Goal: Task Accomplishment & Management: Use online tool/utility

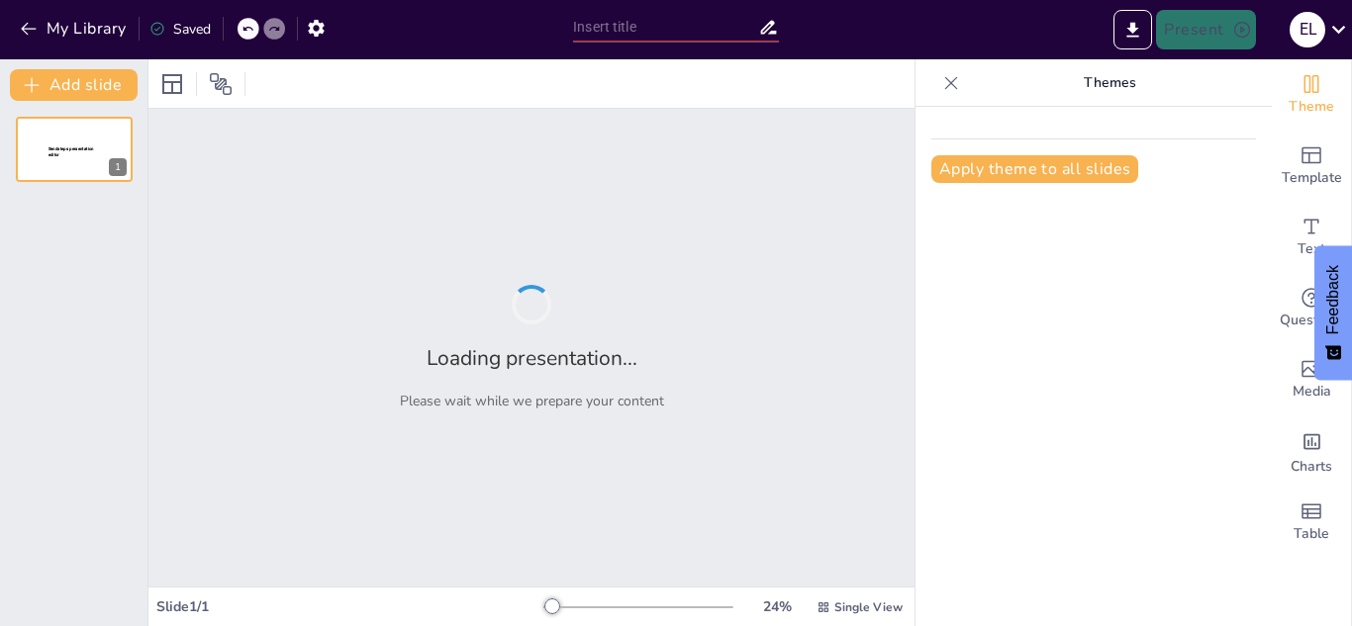
type input "New Sendsteps"
type input "Iniciando el Viaje: Bienvenida a la Química en [GEOGRAPHIC_DATA]"
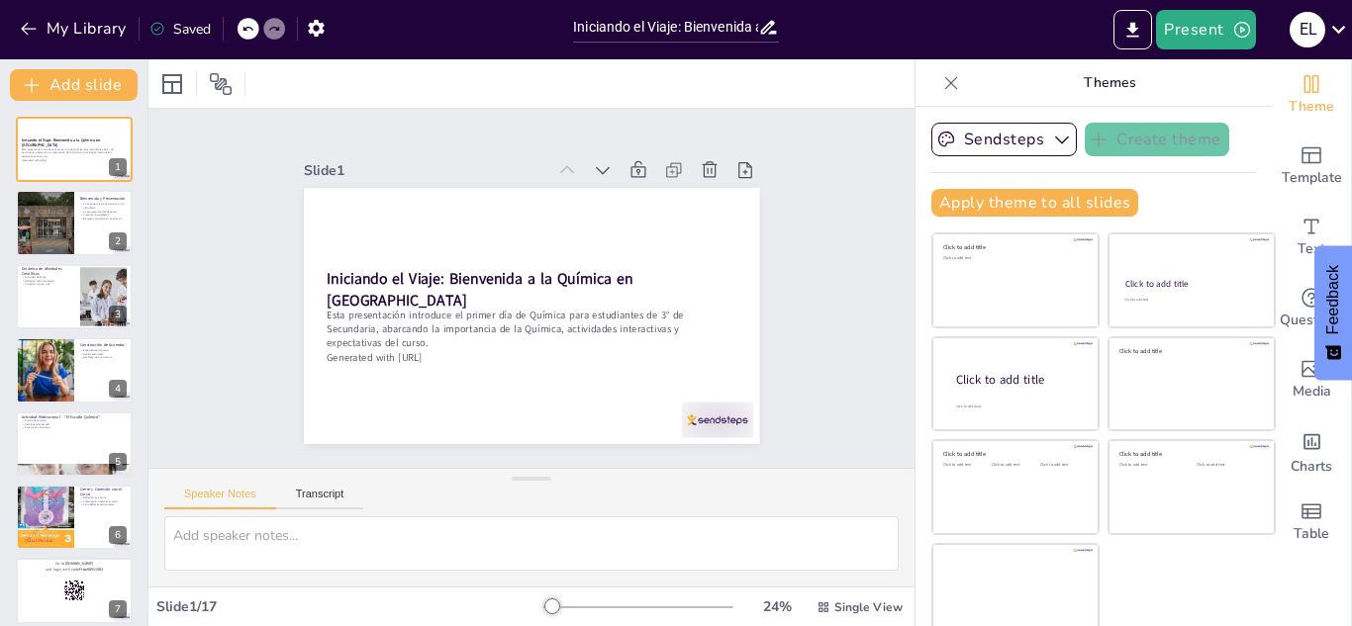
checkbox input "true"
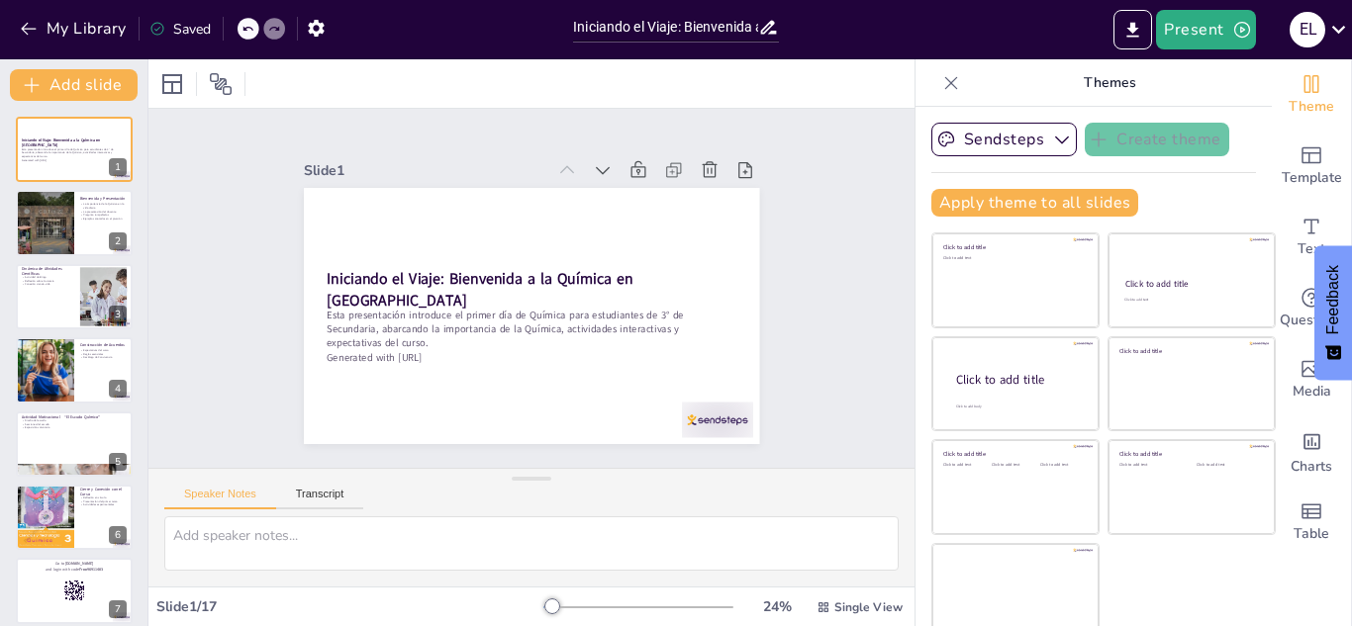
checkbox input "true"
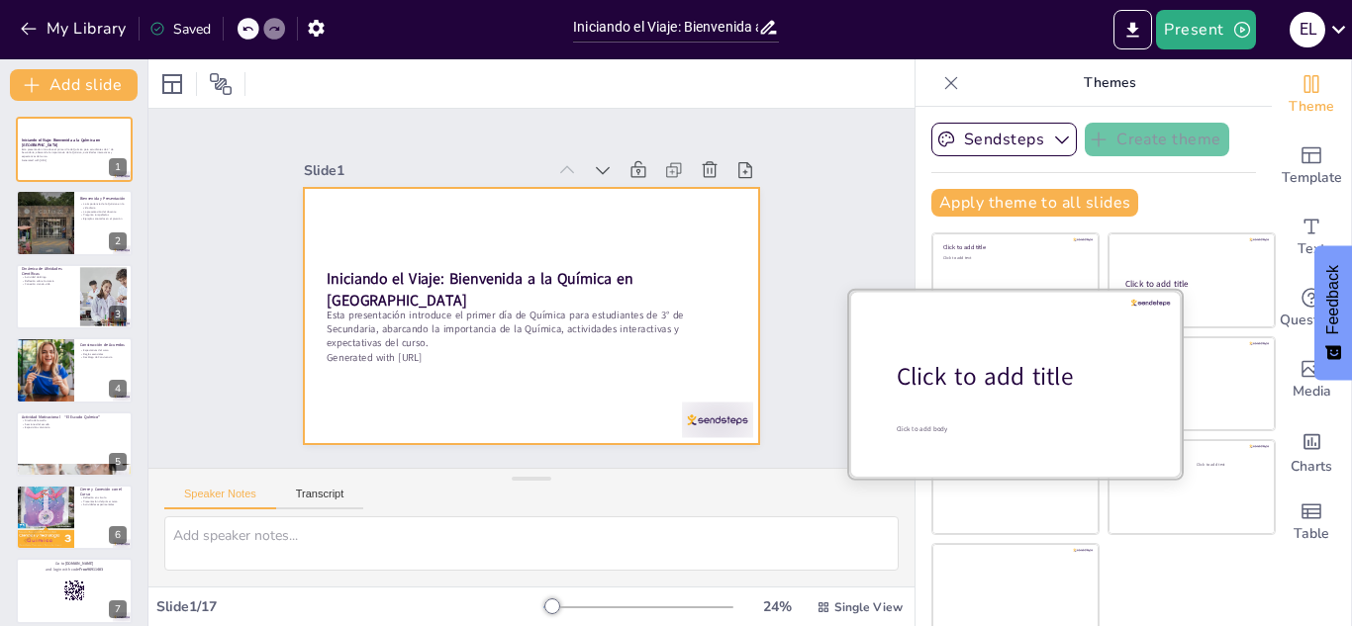
checkbox input "true"
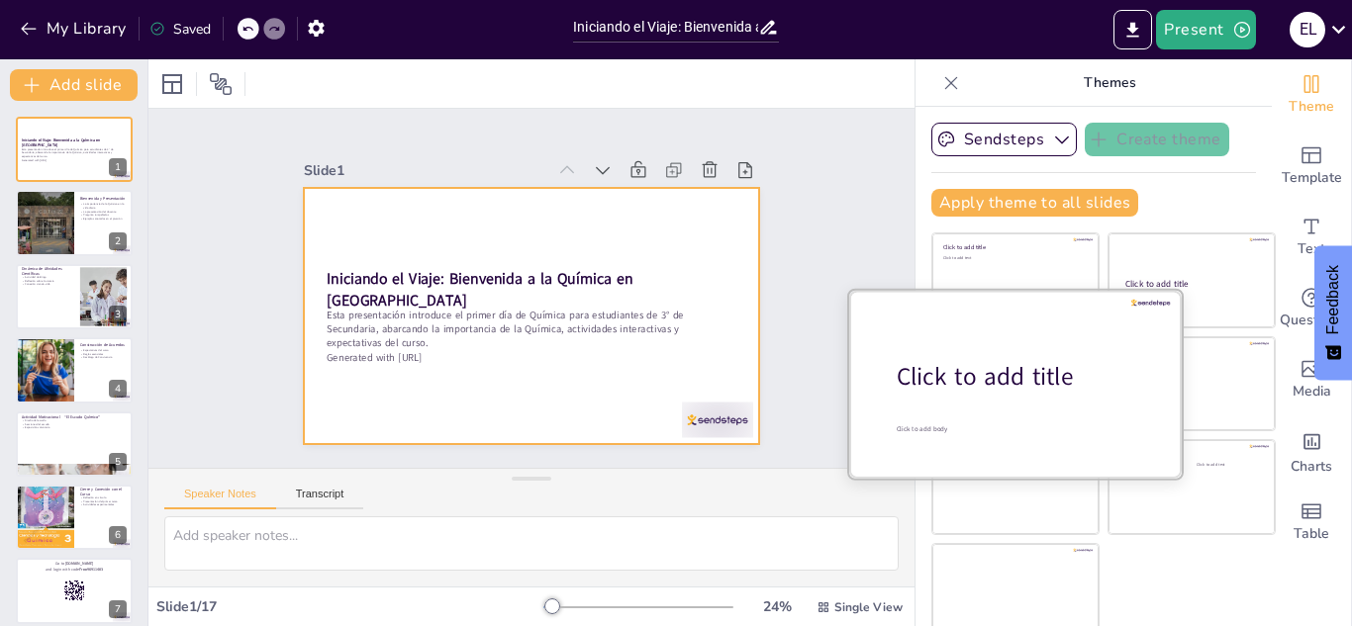
checkbox input "true"
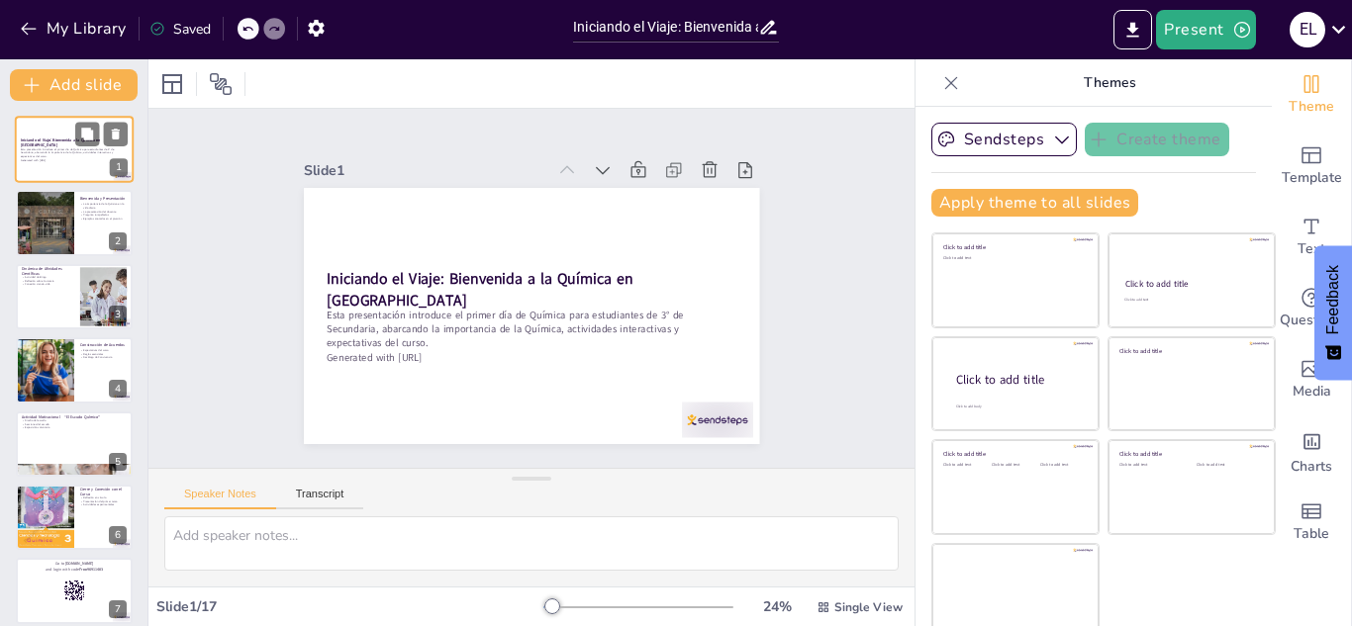
checkbox input "true"
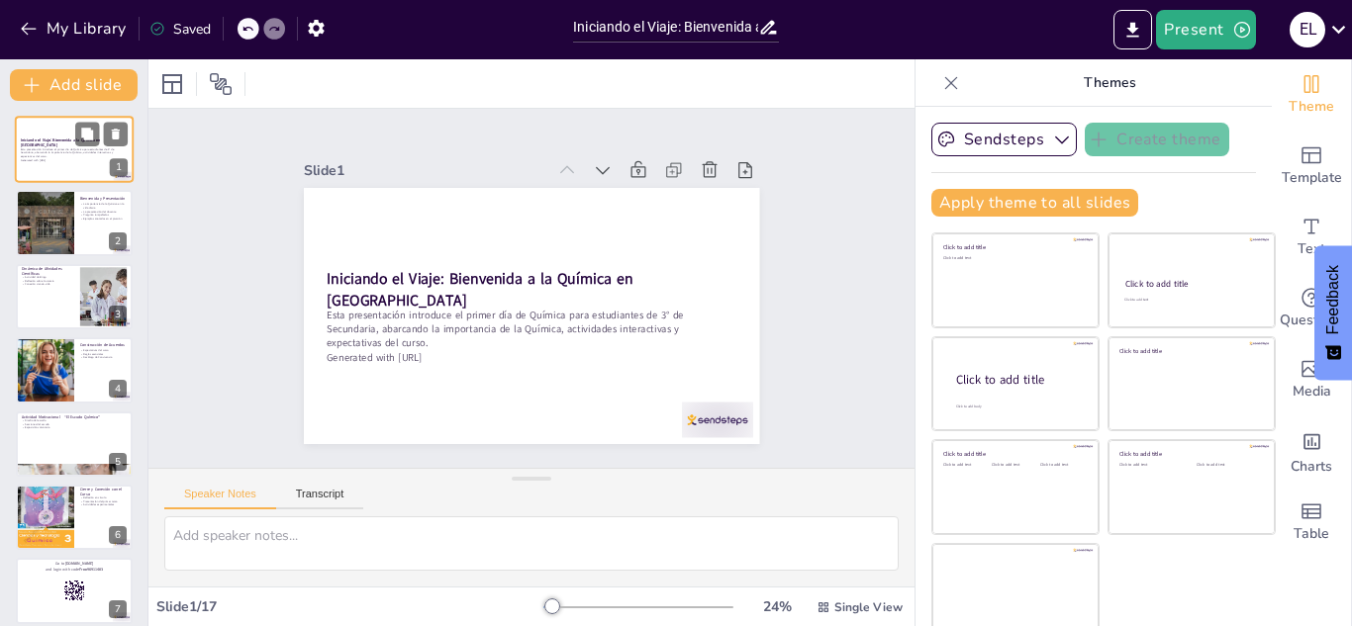
checkbox input "true"
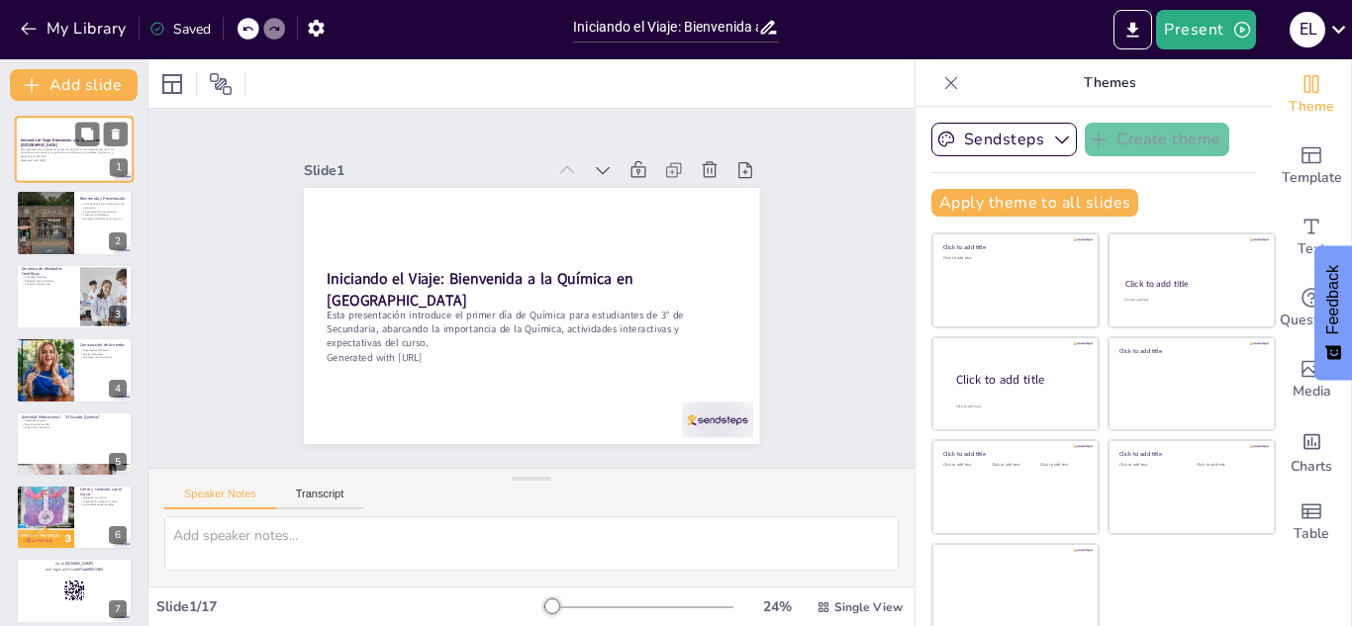
checkbox input "true"
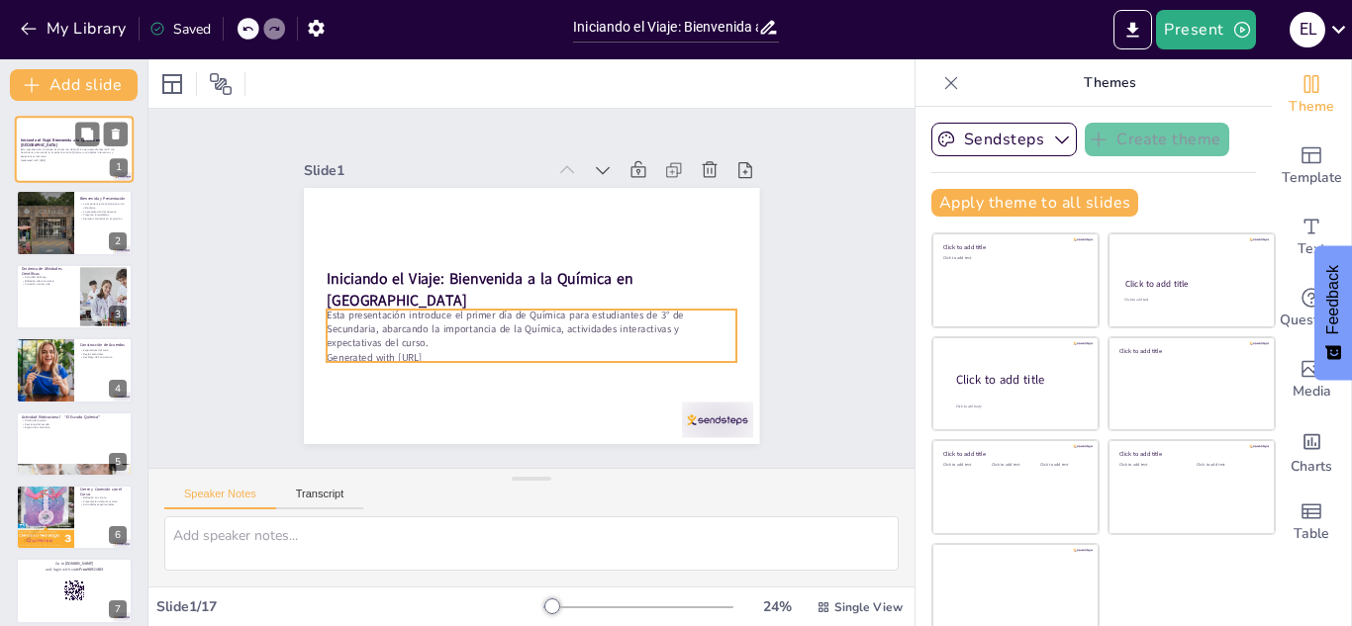
click at [46, 150] on p "Esta presentación introduce el primer día de Química para estudiantes de 3° de …" at bounding box center [74, 152] width 107 height 11
checkbox input "true"
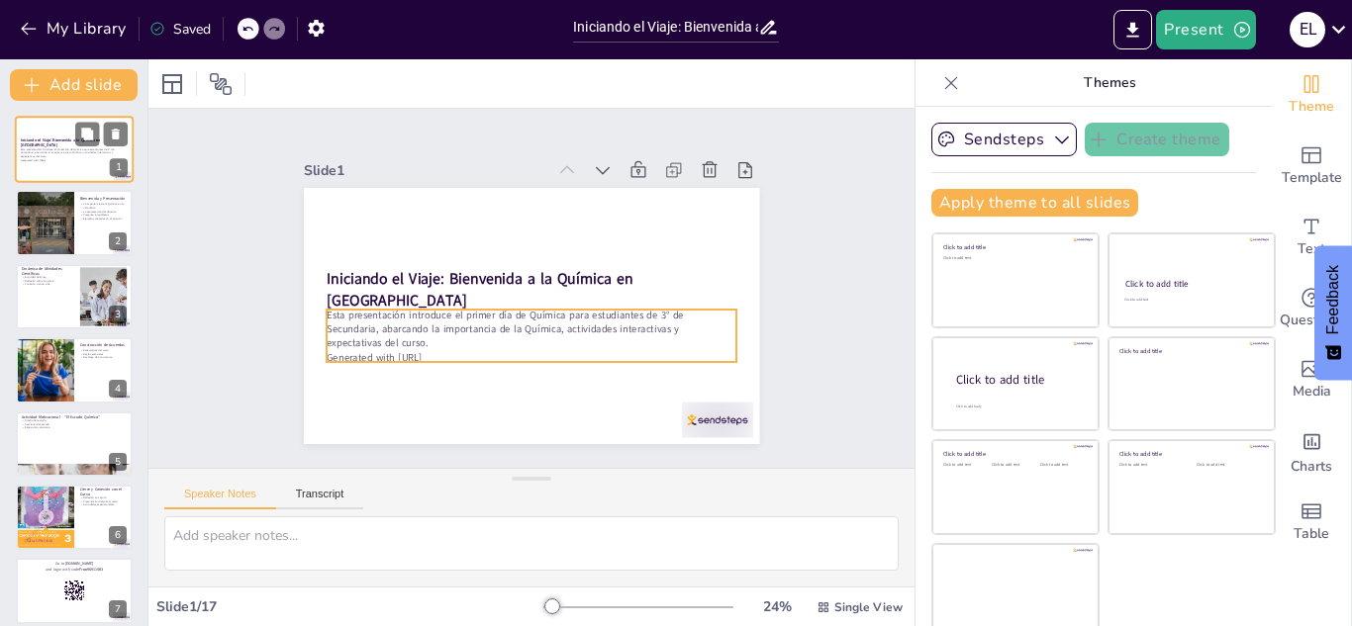
checkbox input "true"
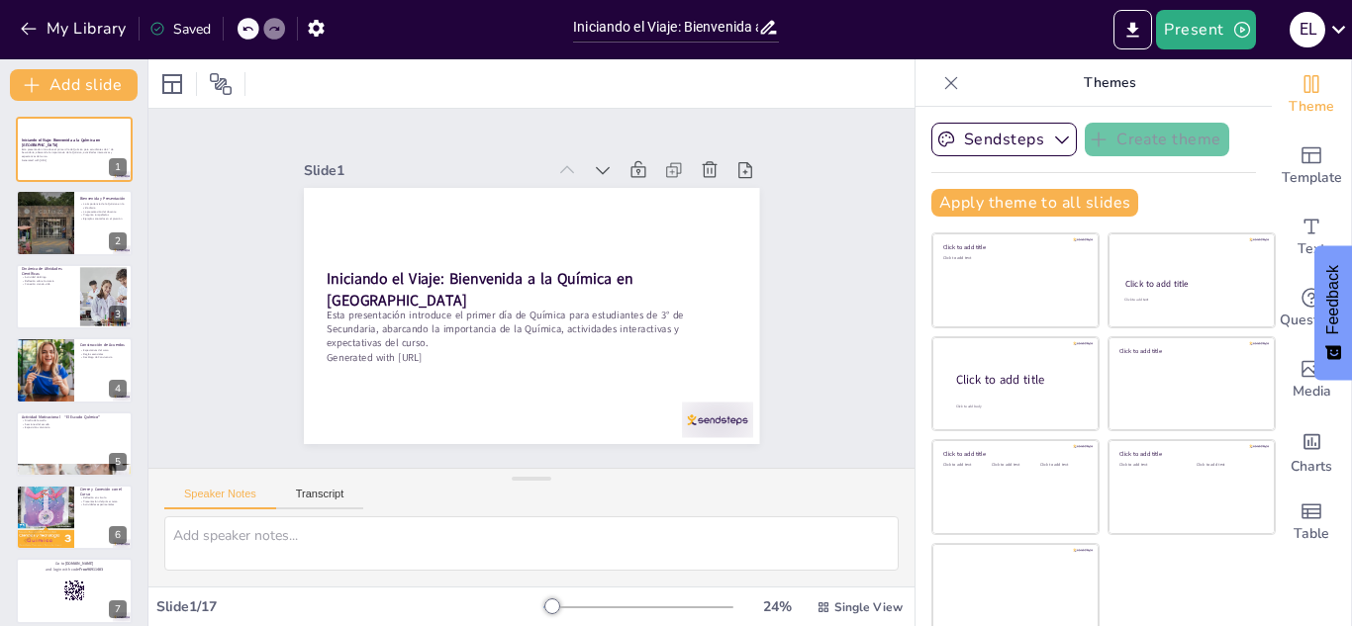
checkbox input "true"
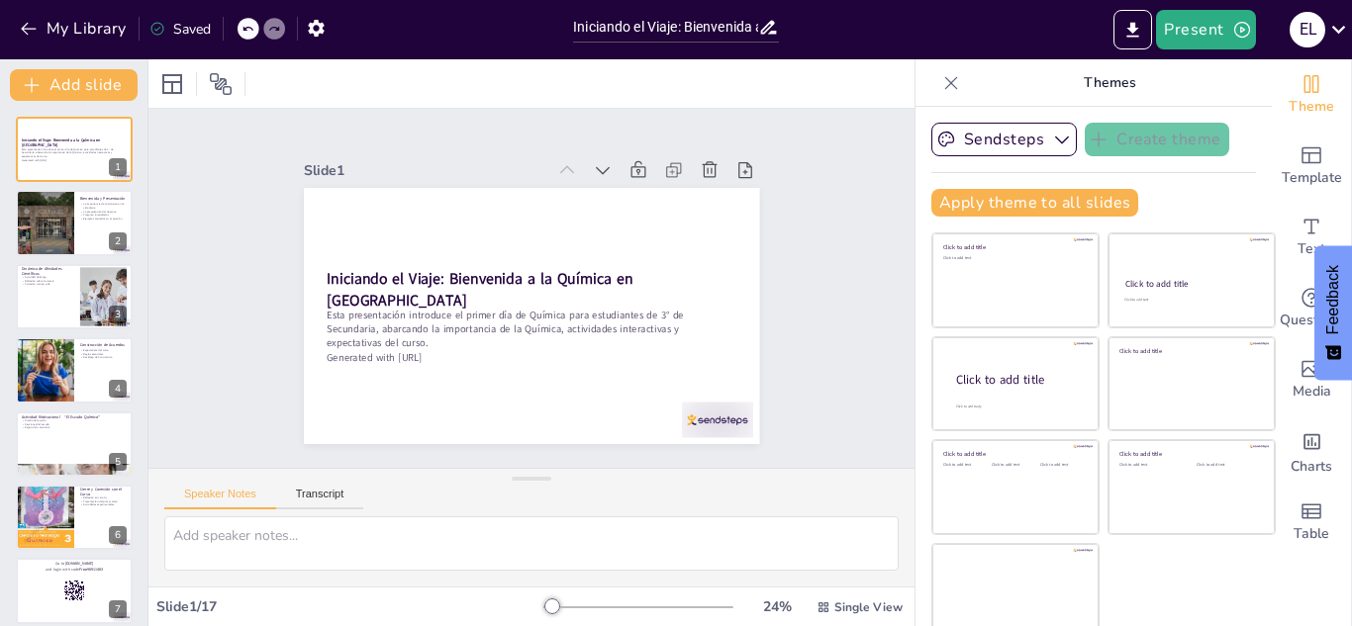
checkbox input "true"
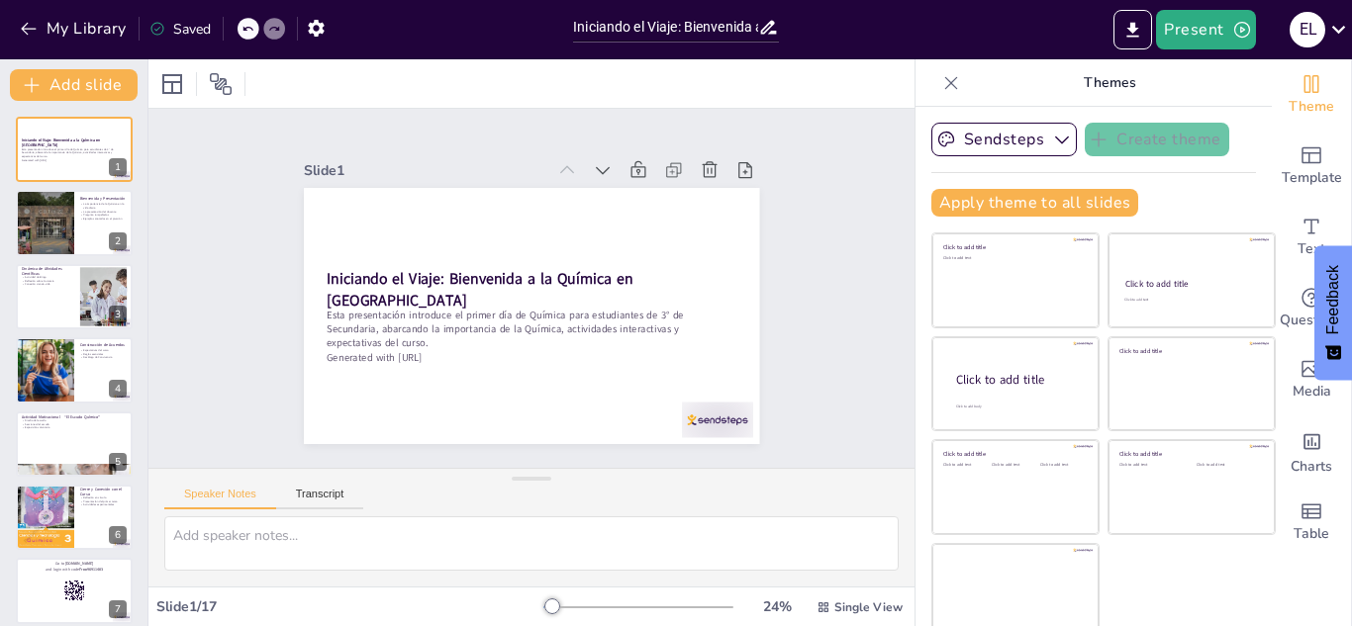
checkbox input "true"
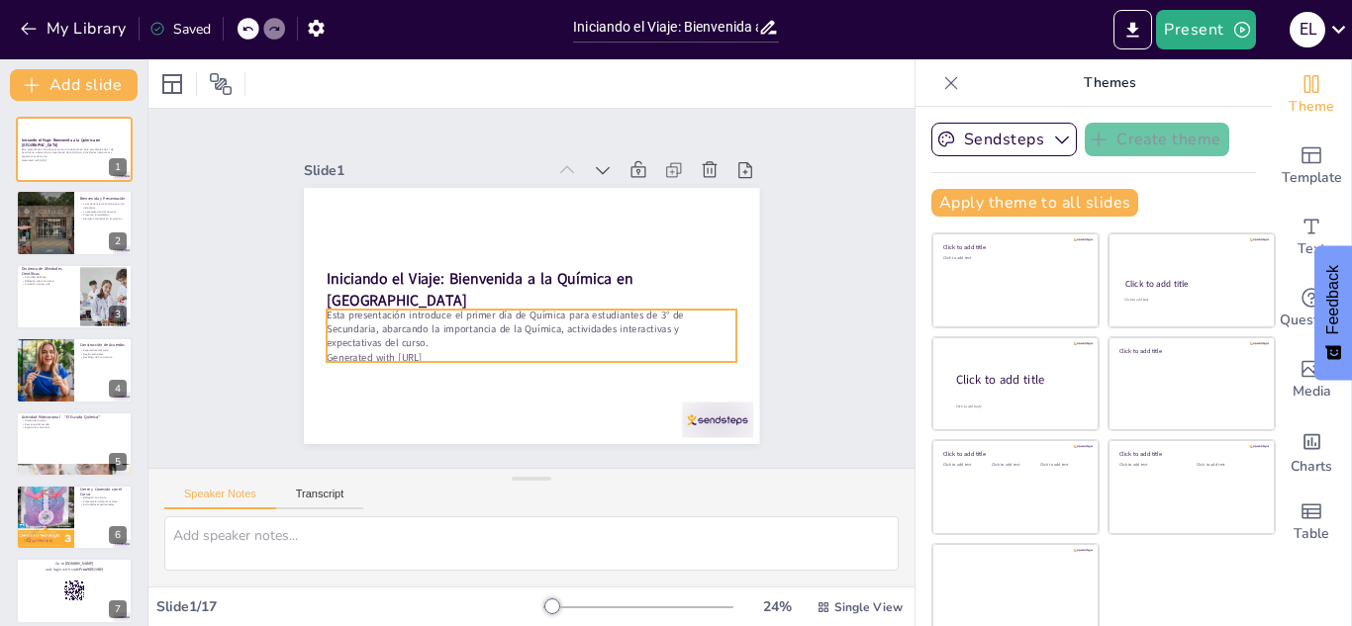
checkbox input "true"
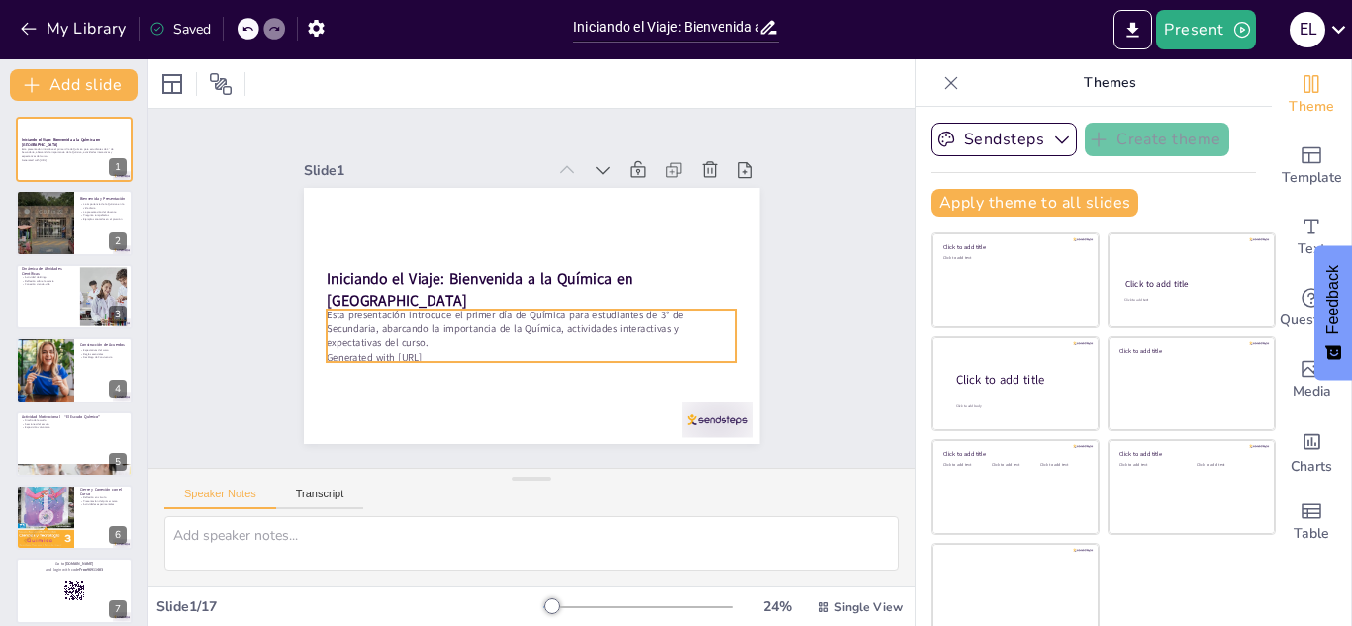
checkbox input "true"
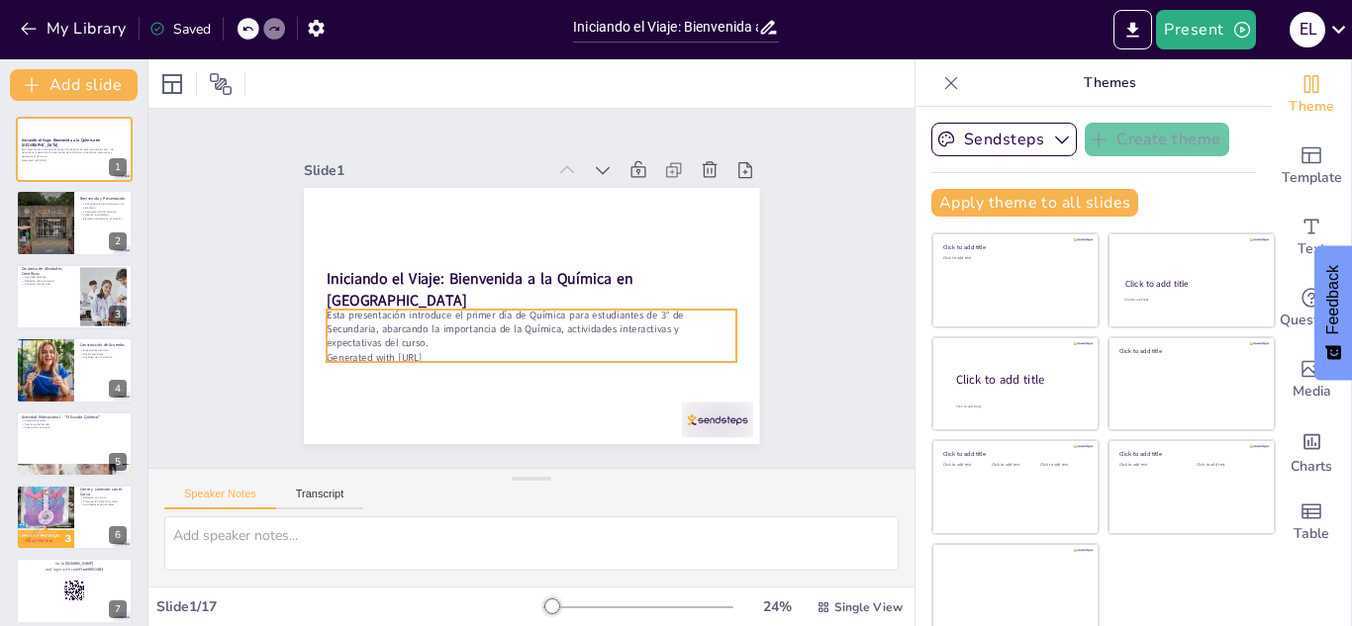
checkbox input "true"
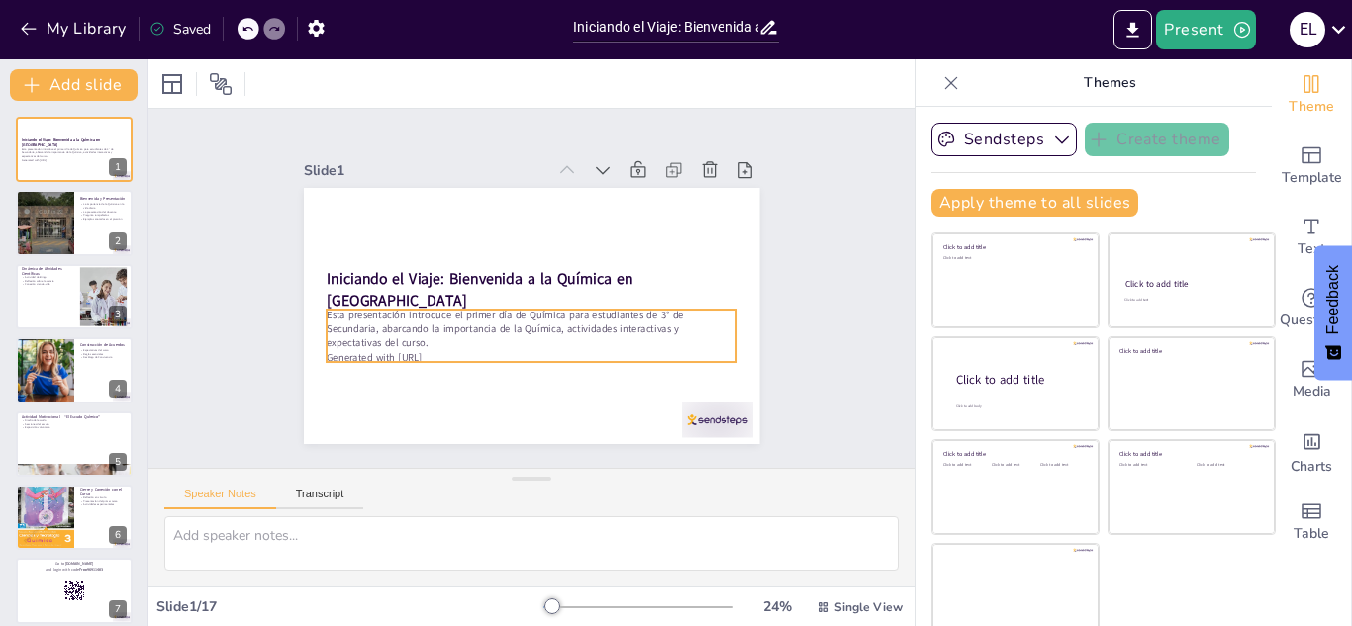
checkbox input "true"
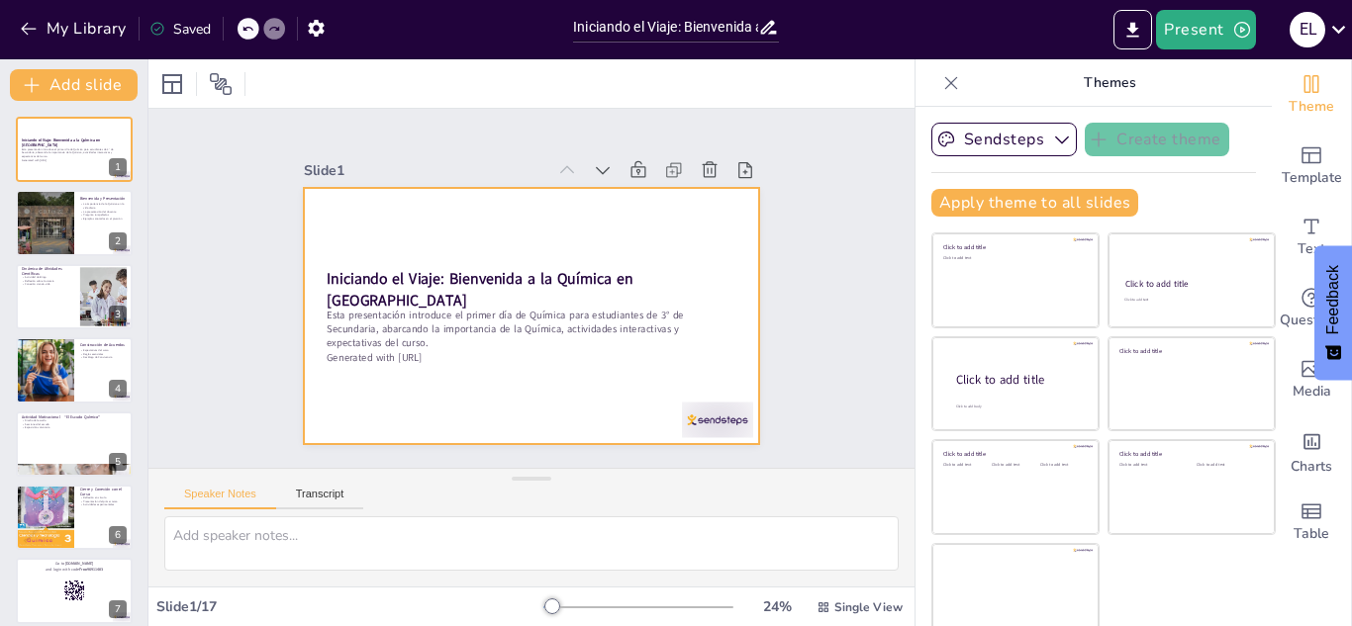
checkbox input "true"
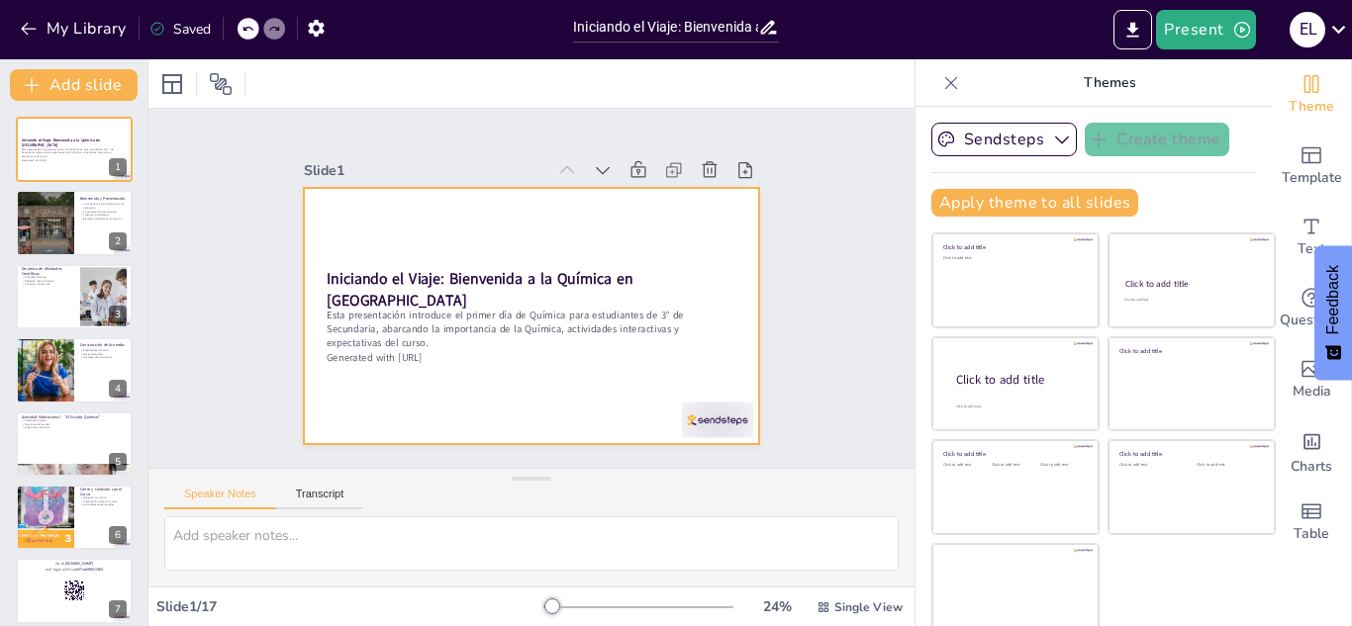
checkbox input "true"
click at [444, 213] on div at bounding box center [540, 262] width 513 height 385
checkbox input "true"
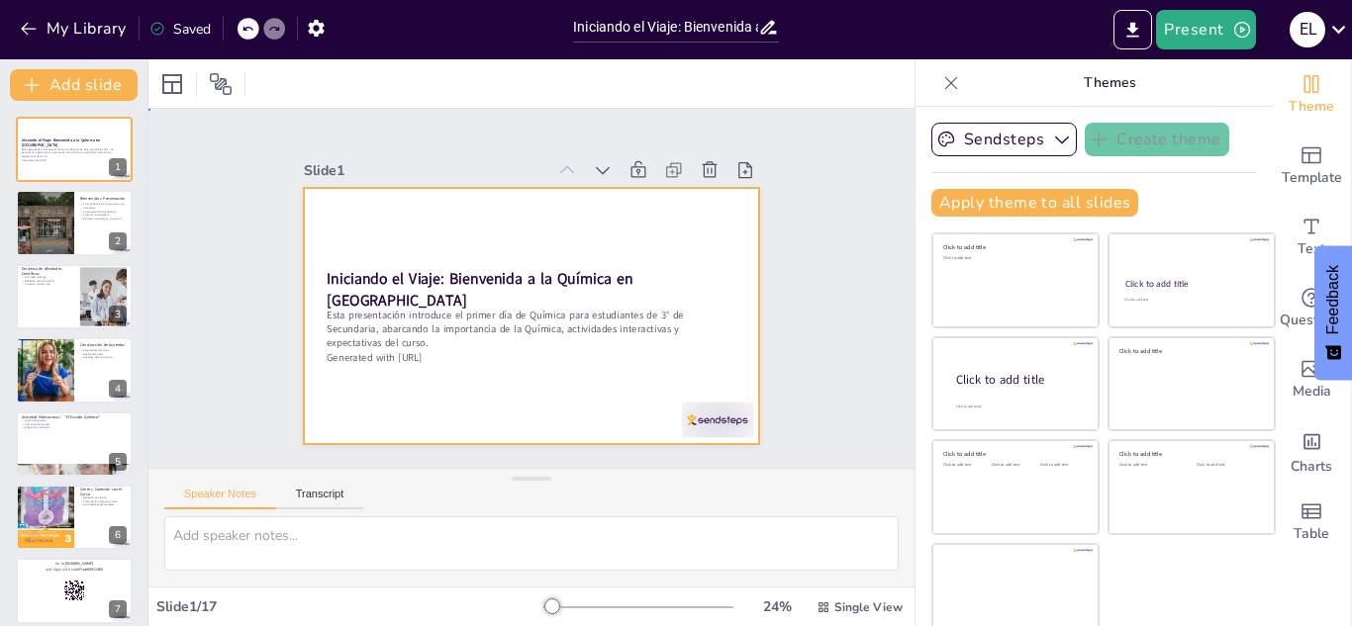
checkbox input "true"
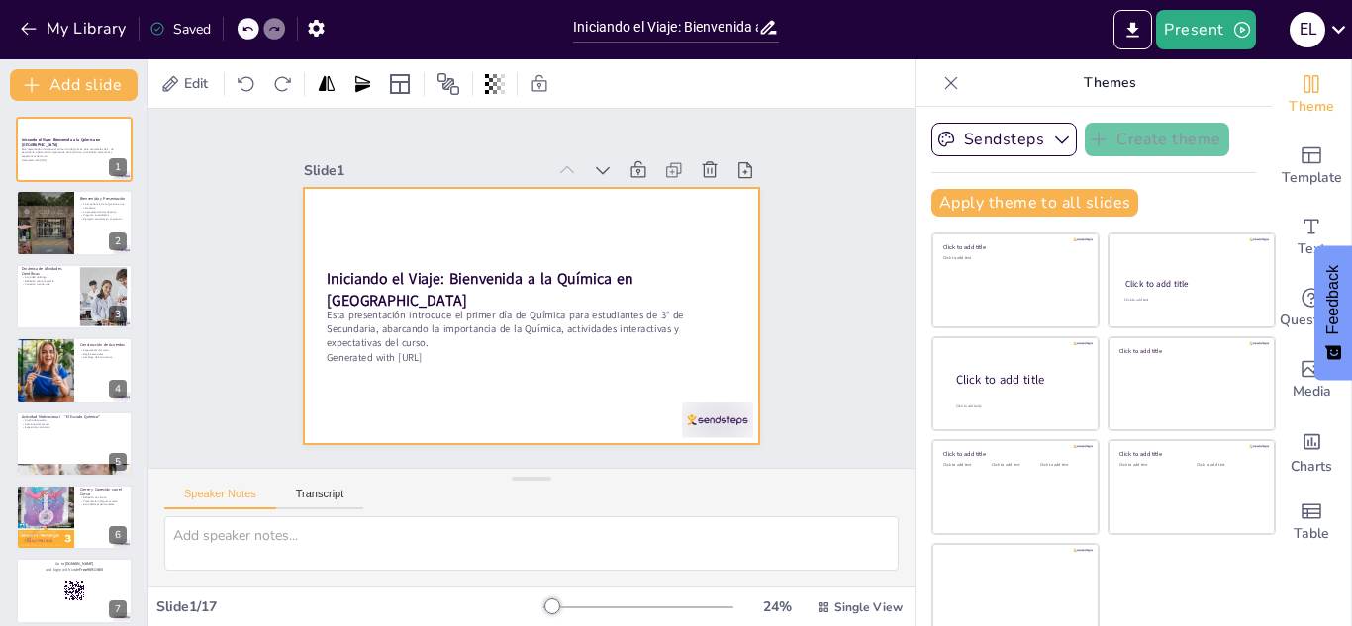
checkbox input "true"
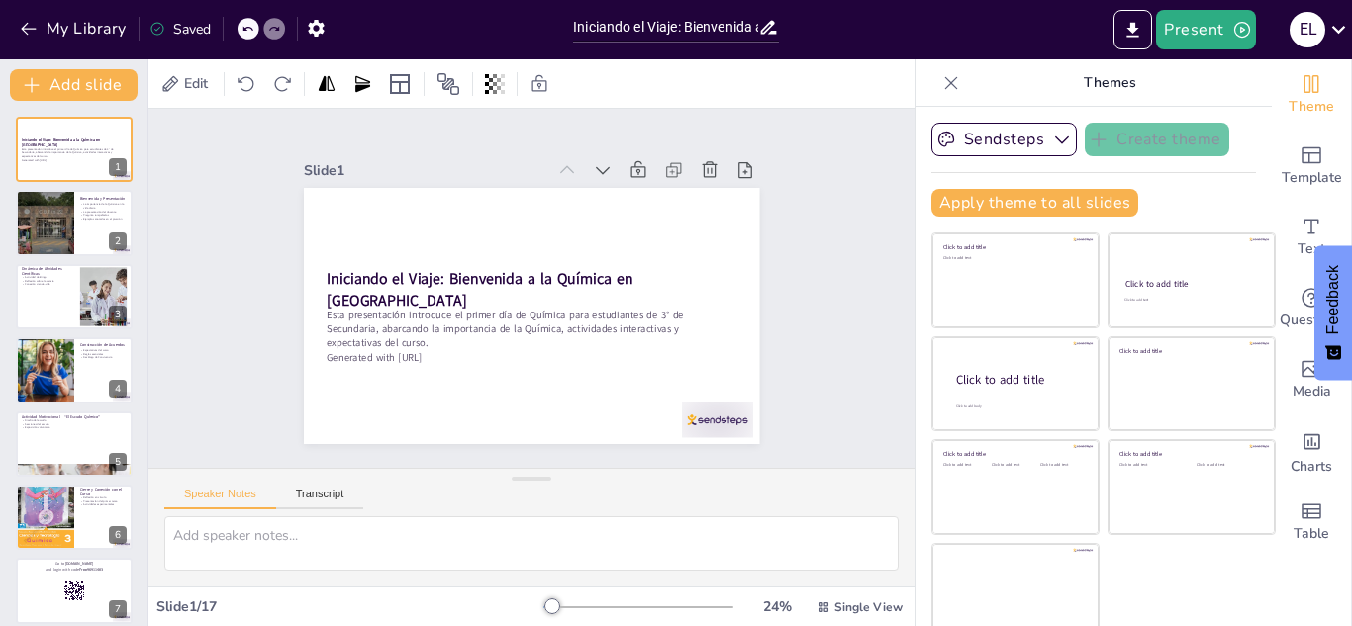
checkbox input "true"
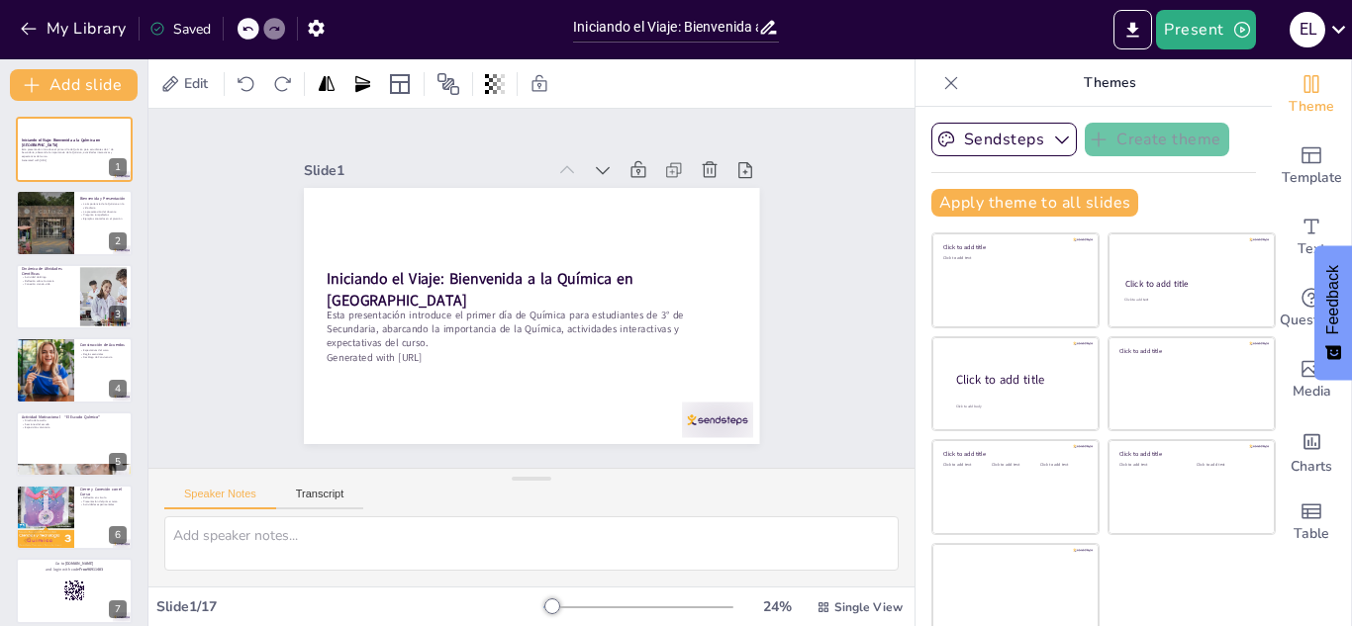
checkbox input "true"
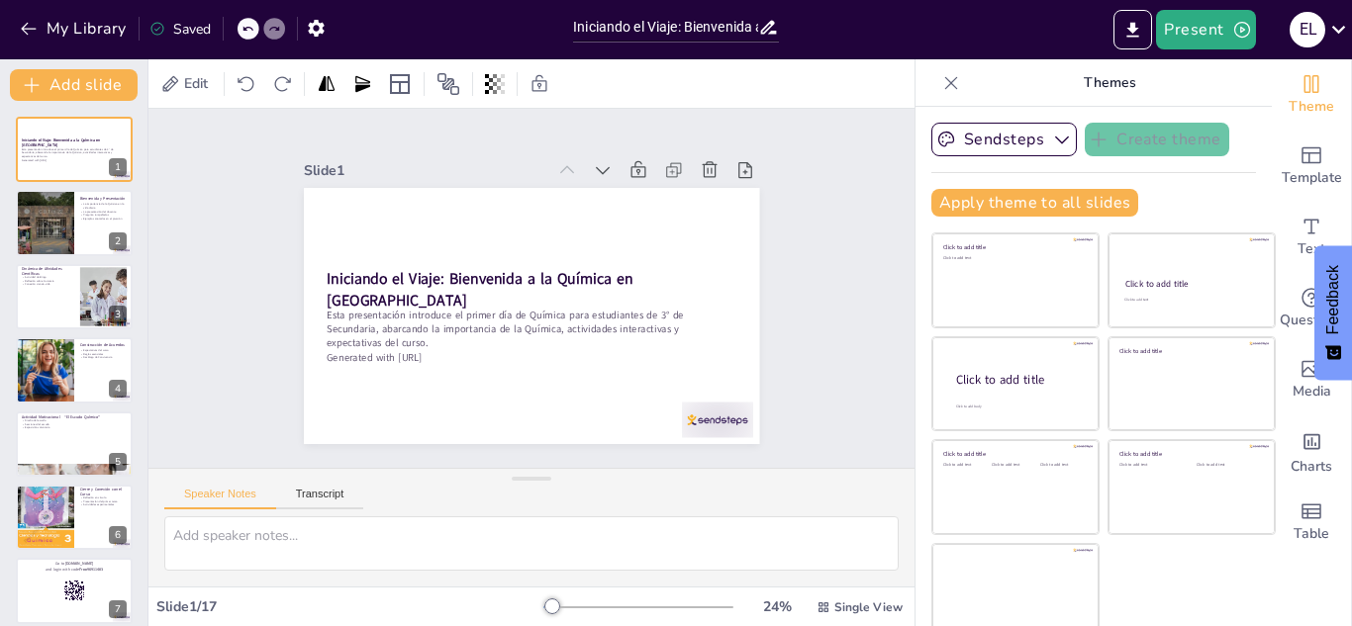
checkbox input "true"
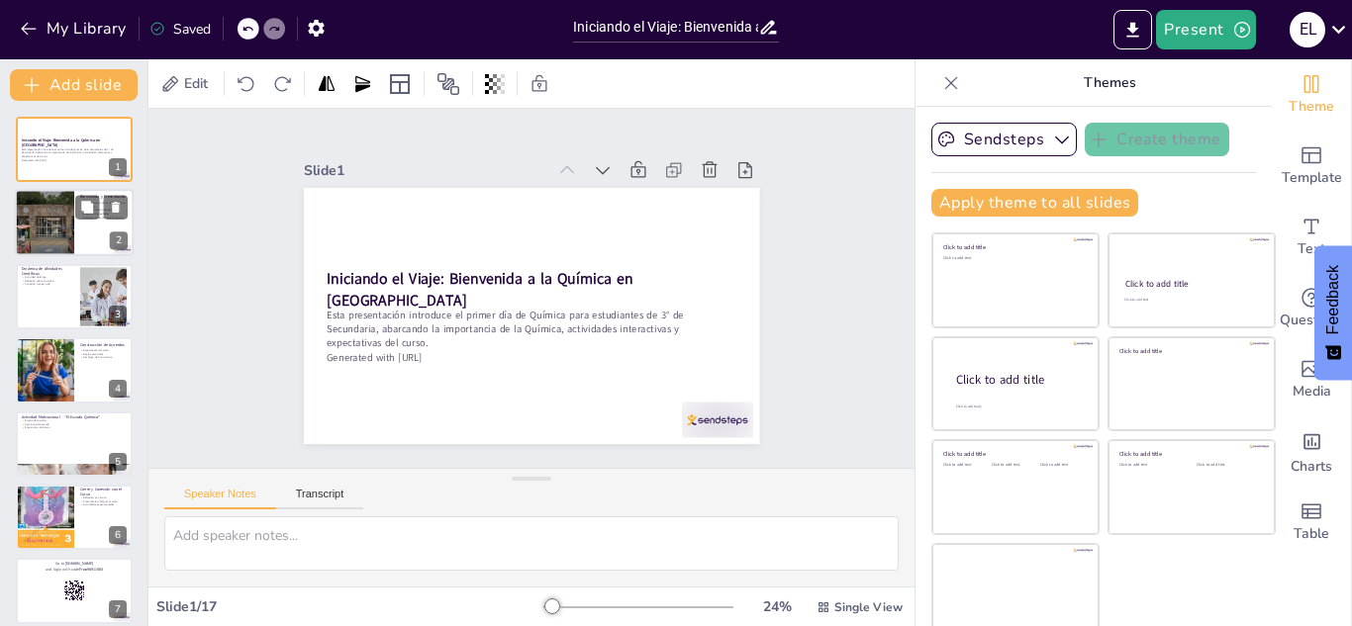
checkbox input "true"
click at [23, 238] on div at bounding box center [44, 223] width 119 height 67
type textarea "La Química es fundamental en nuestra vida cotidiana, desde la comida que consum…"
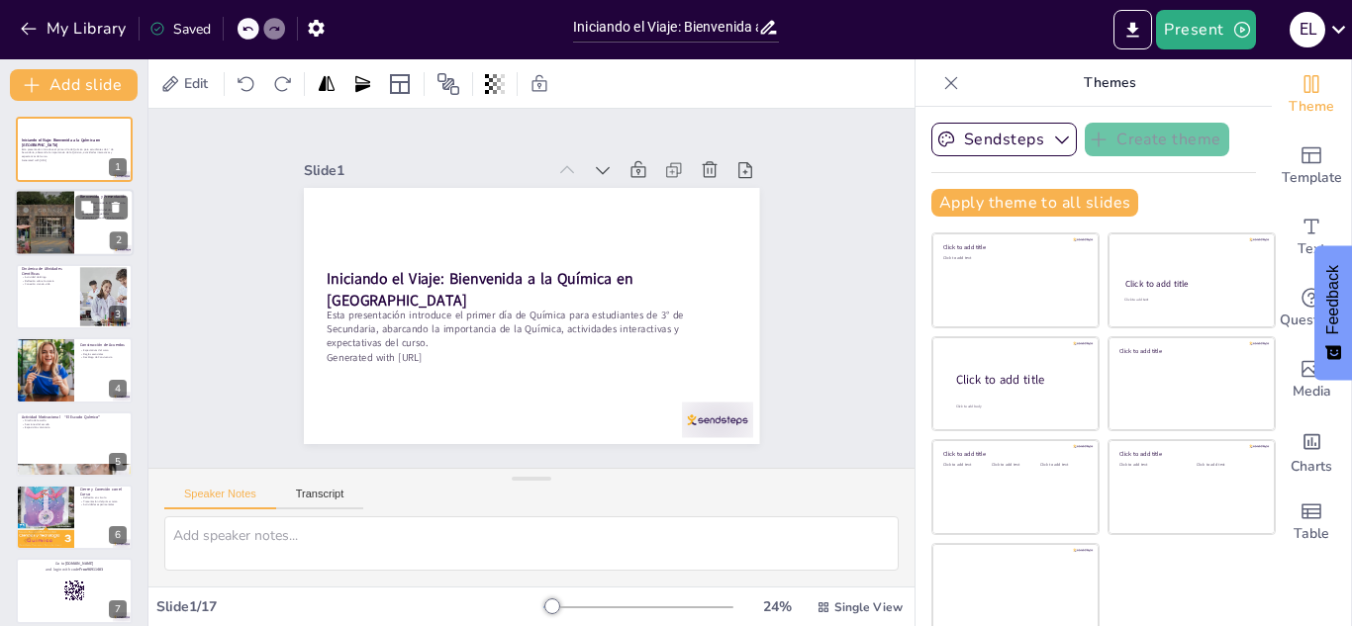
checkbox input "true"
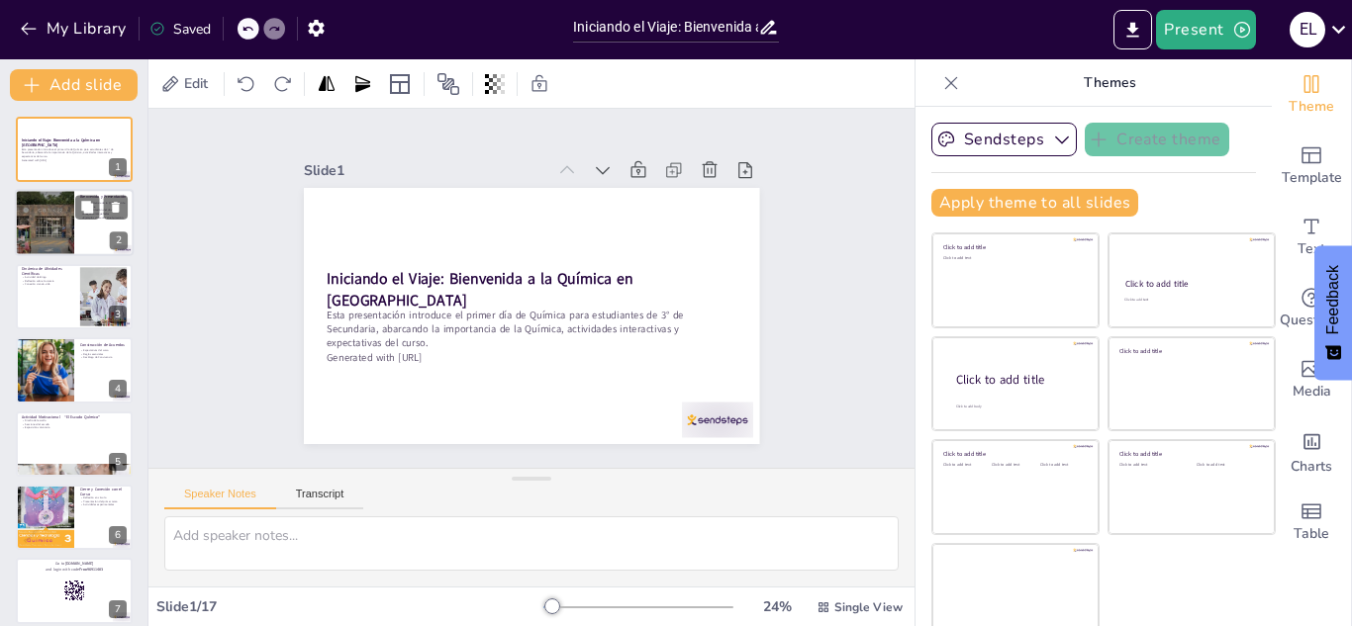
checkbox input "true"
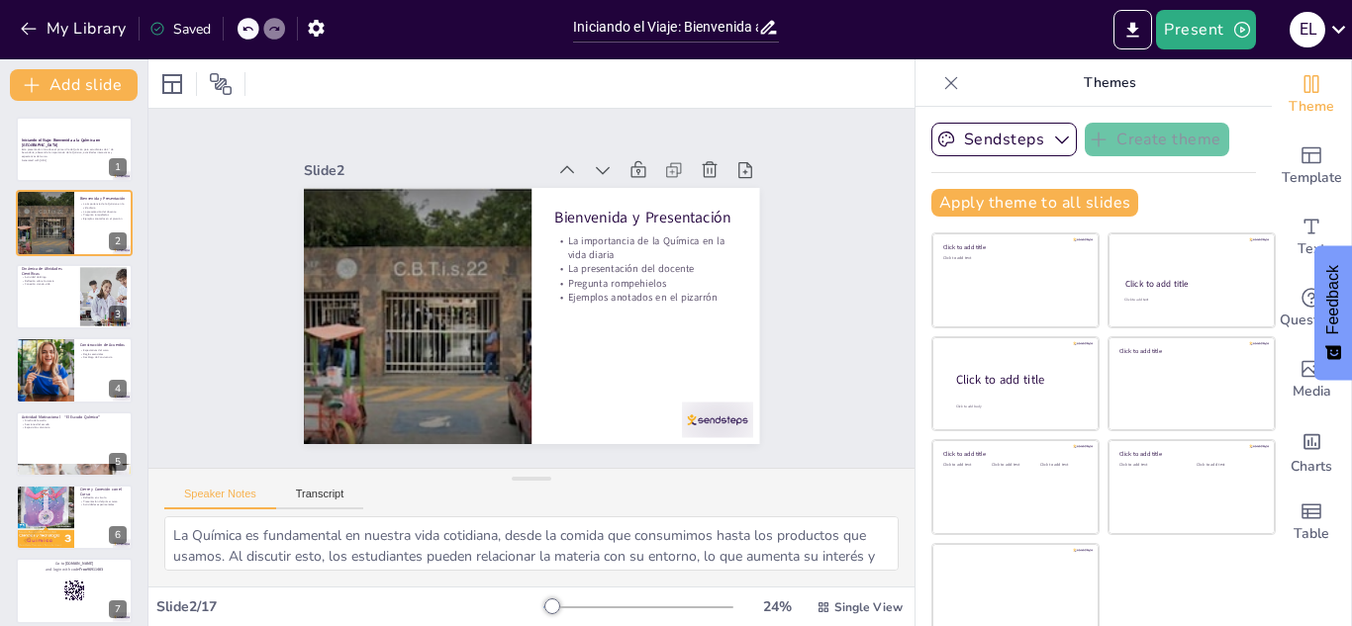
checkbox input "true"
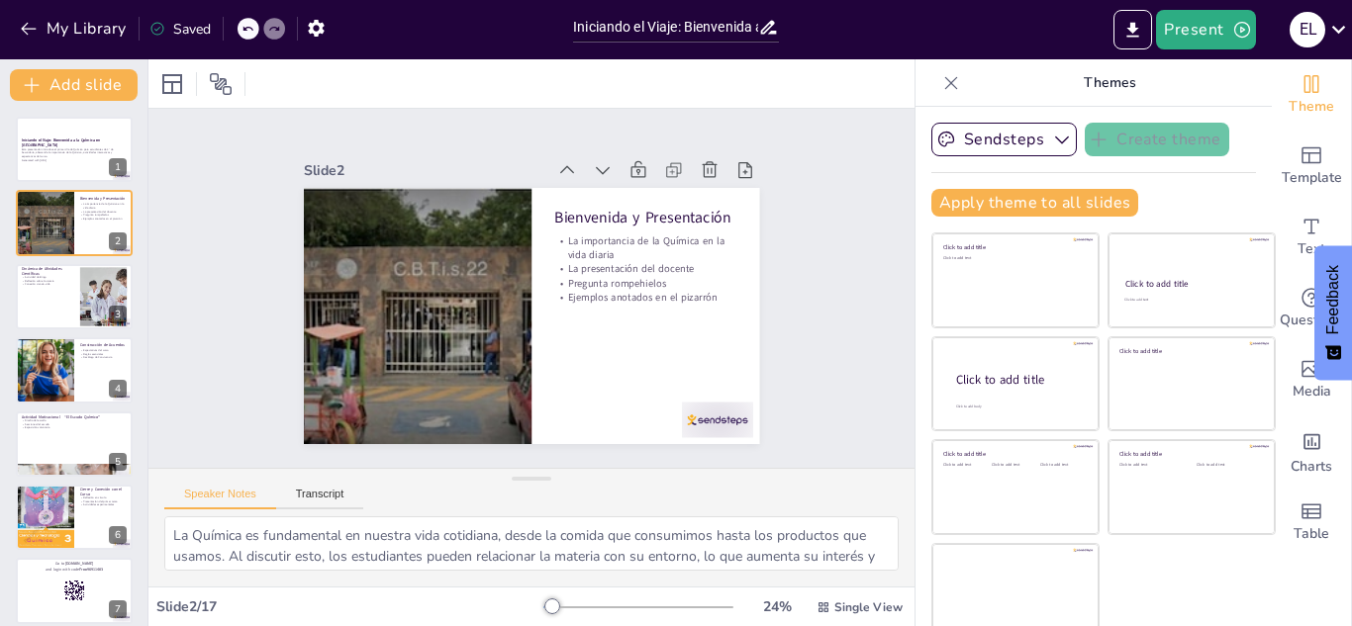
checkbox input "true"
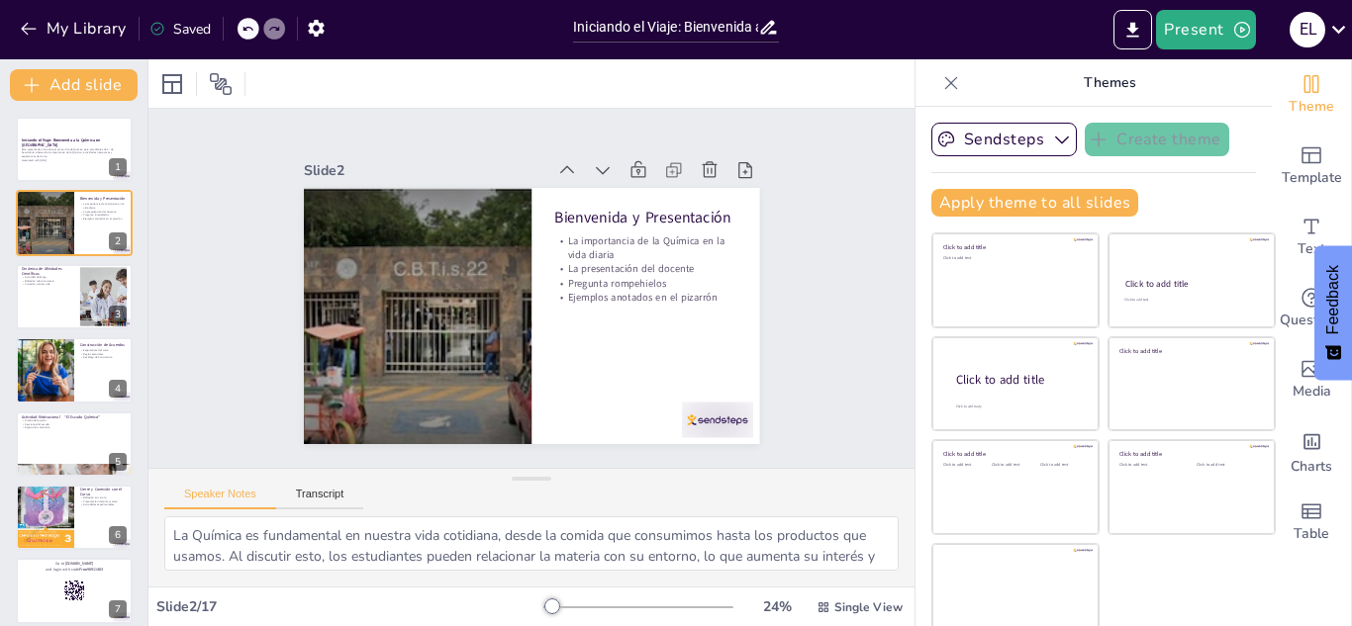
checkbox input "true"
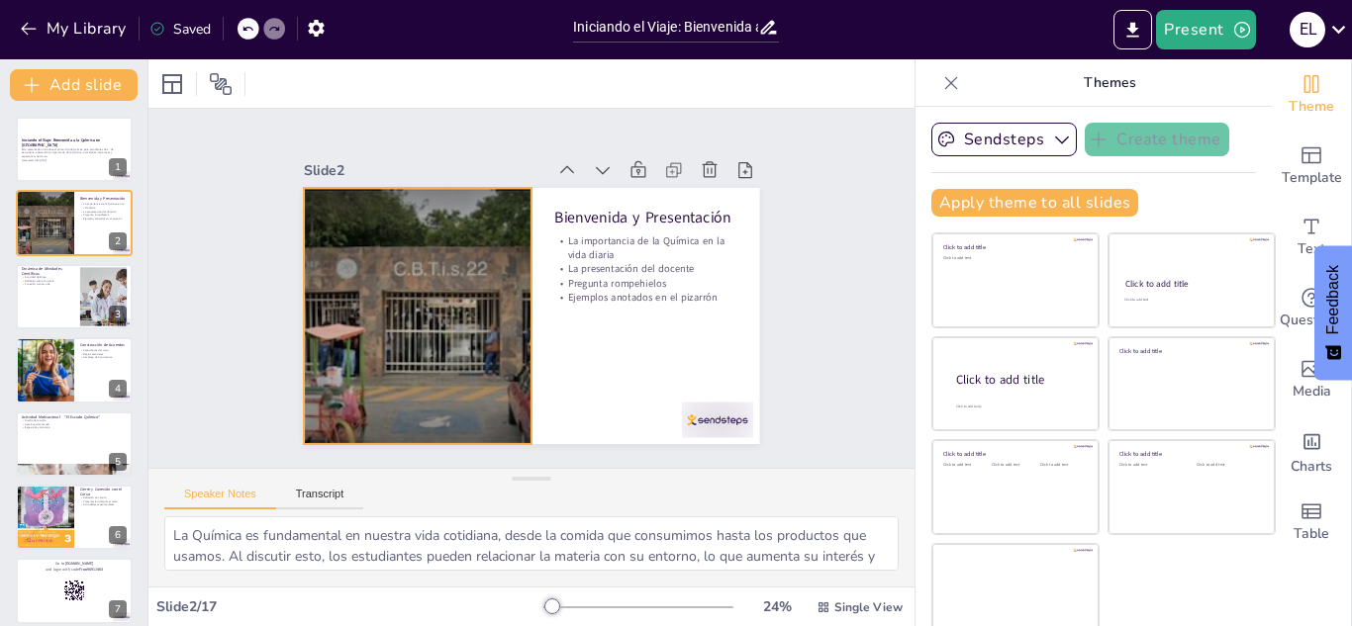
checkbox input "true"
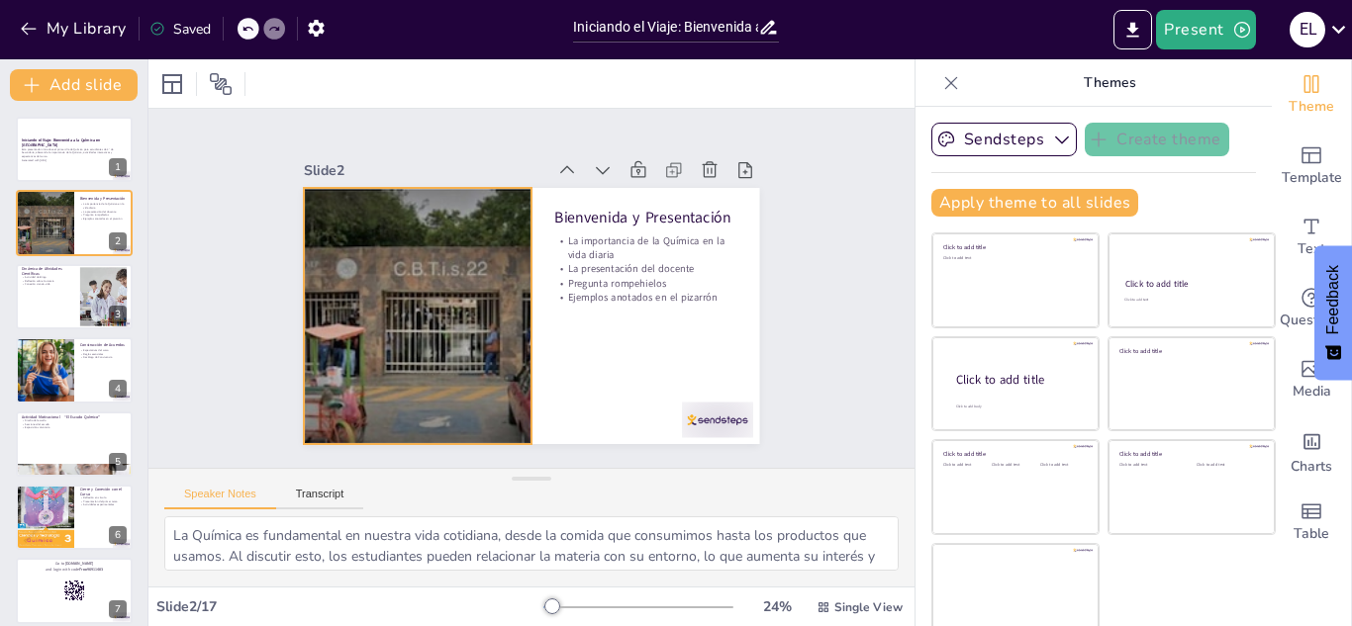
checkbox input "true"
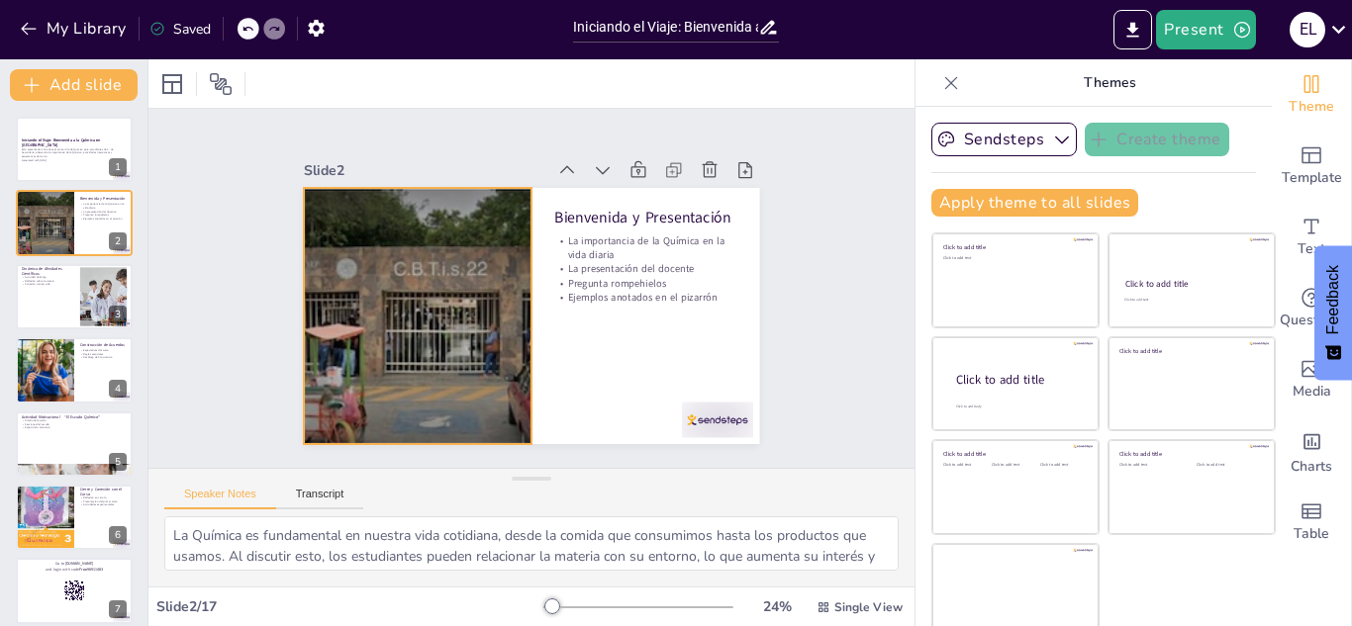
checkbox input "true"
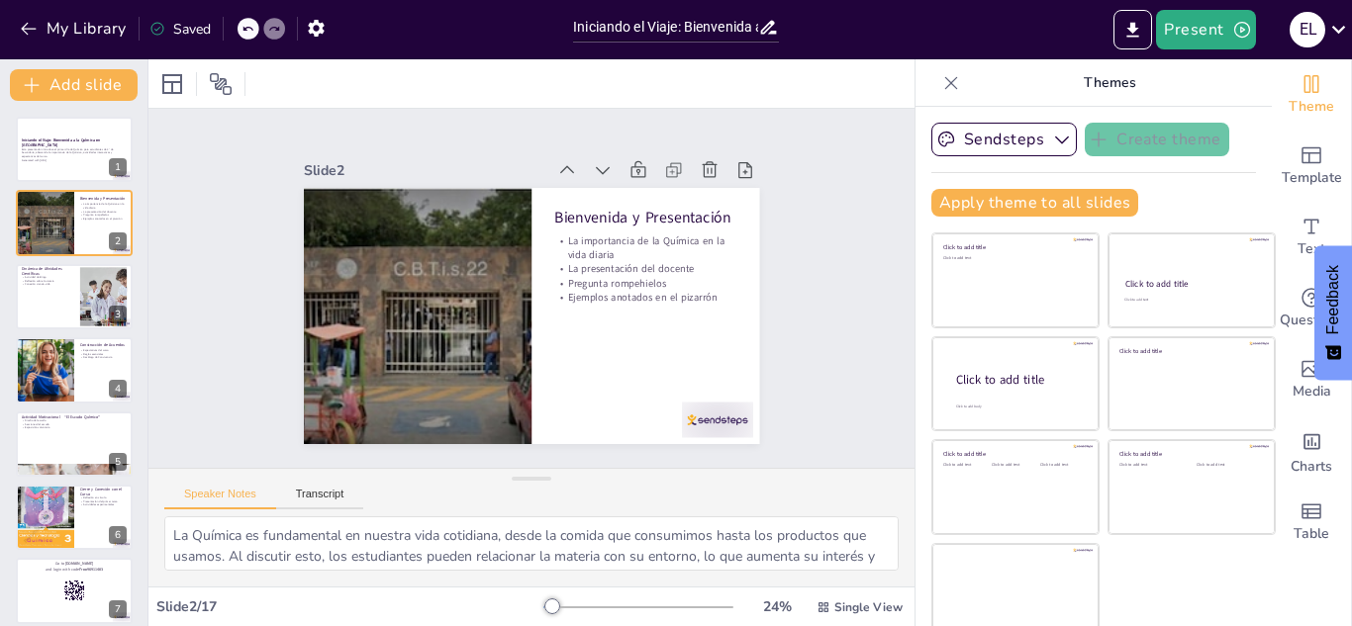
checkbox input "true"
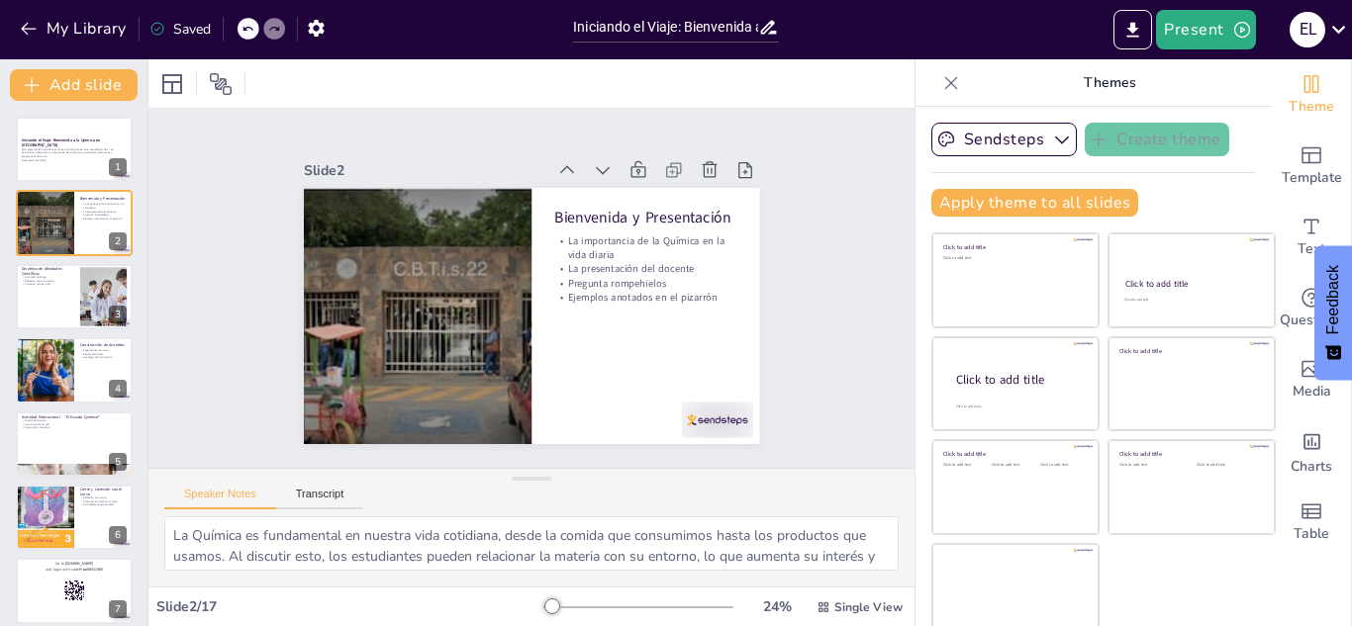
checkbox input "true"
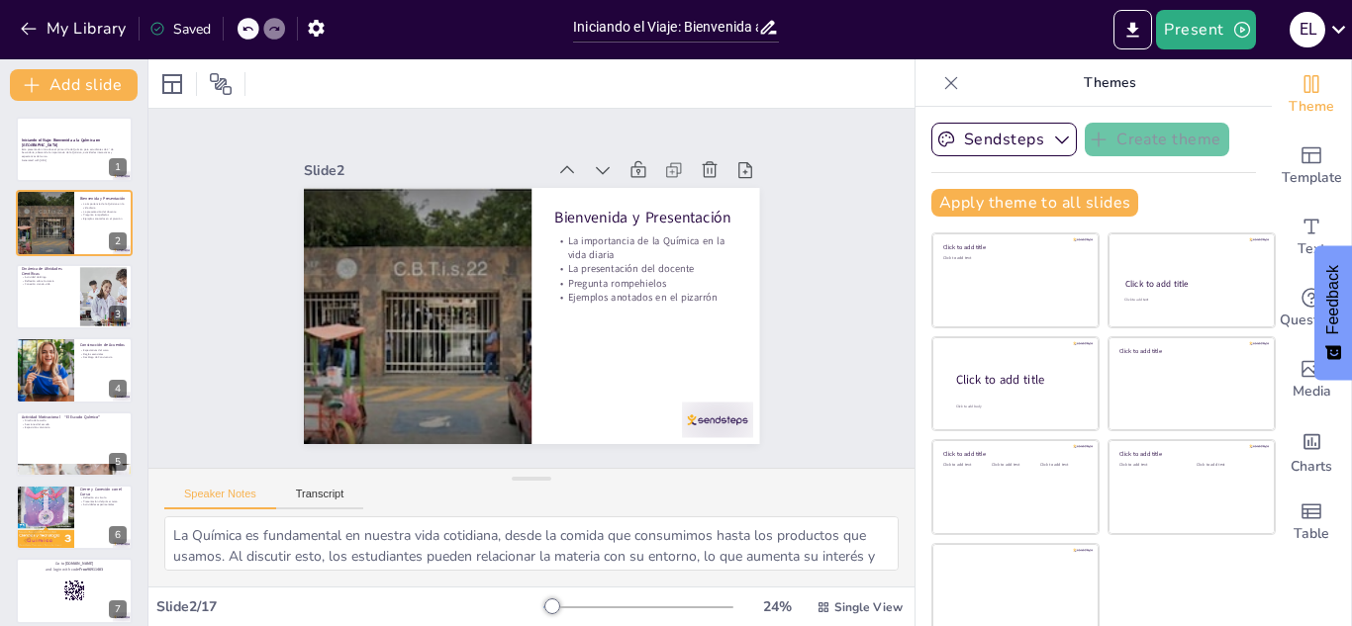
checkbox input "true"
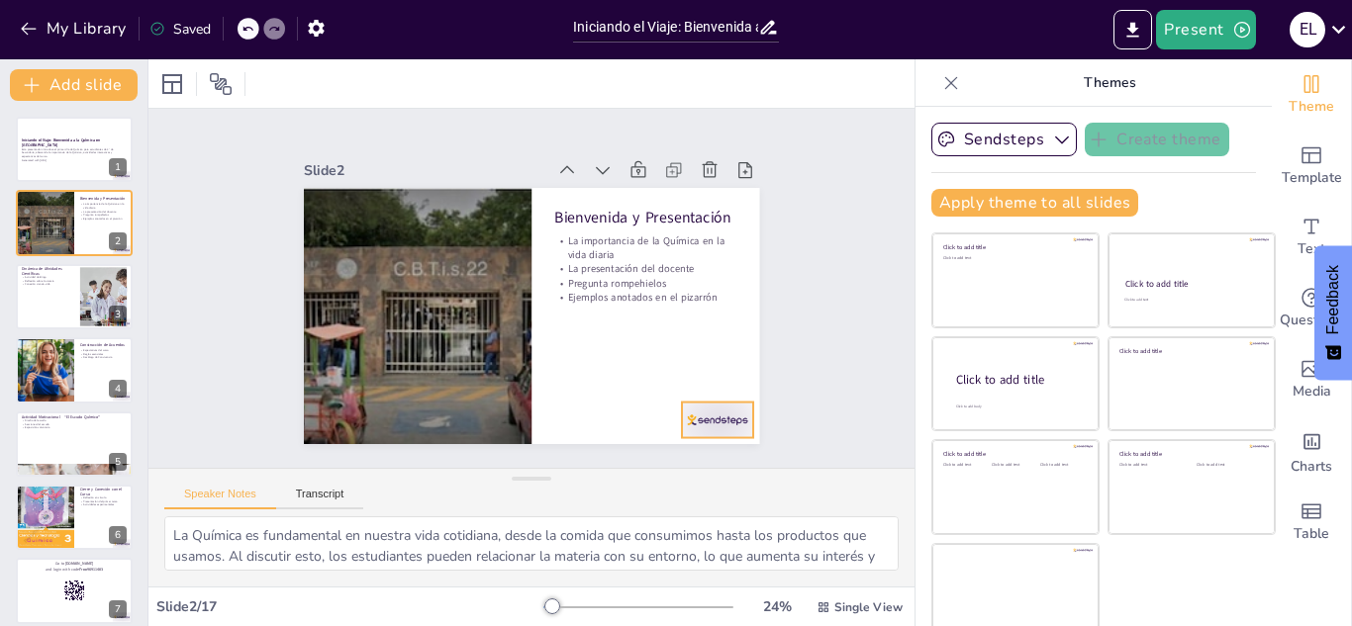
checkbox input "true"
click at [498, 108] on div at bounding box center [459, 73] width 78 height 70
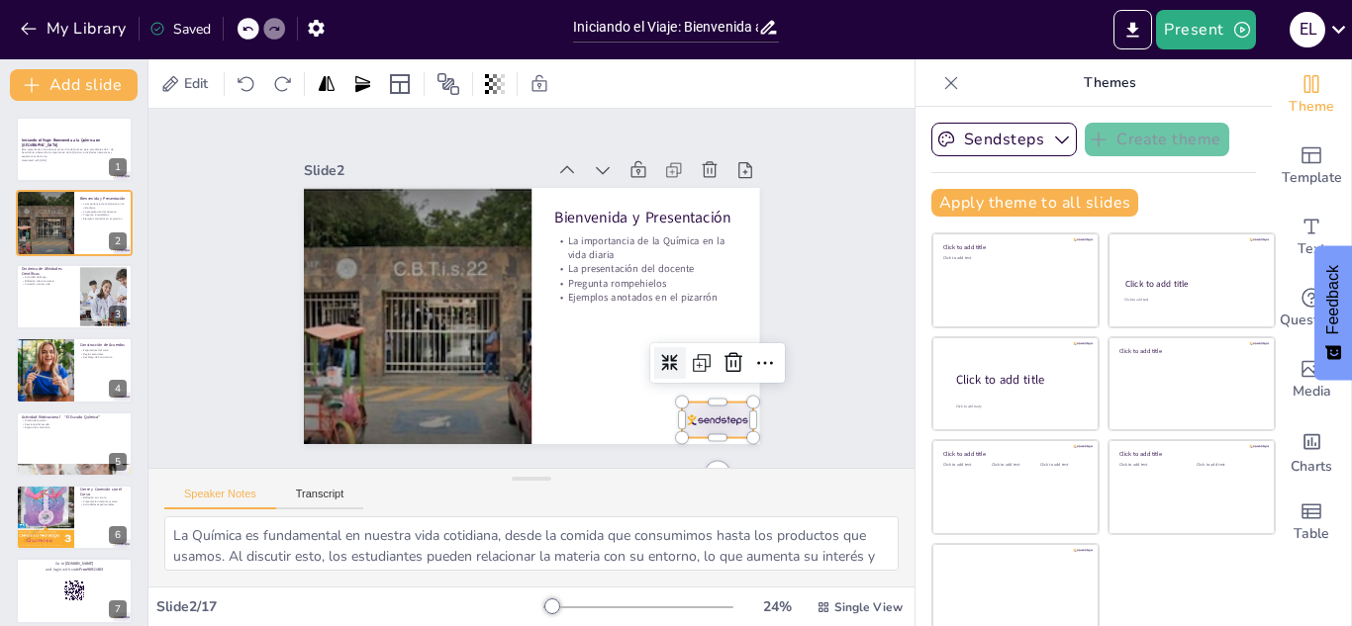
checkbox input "true"
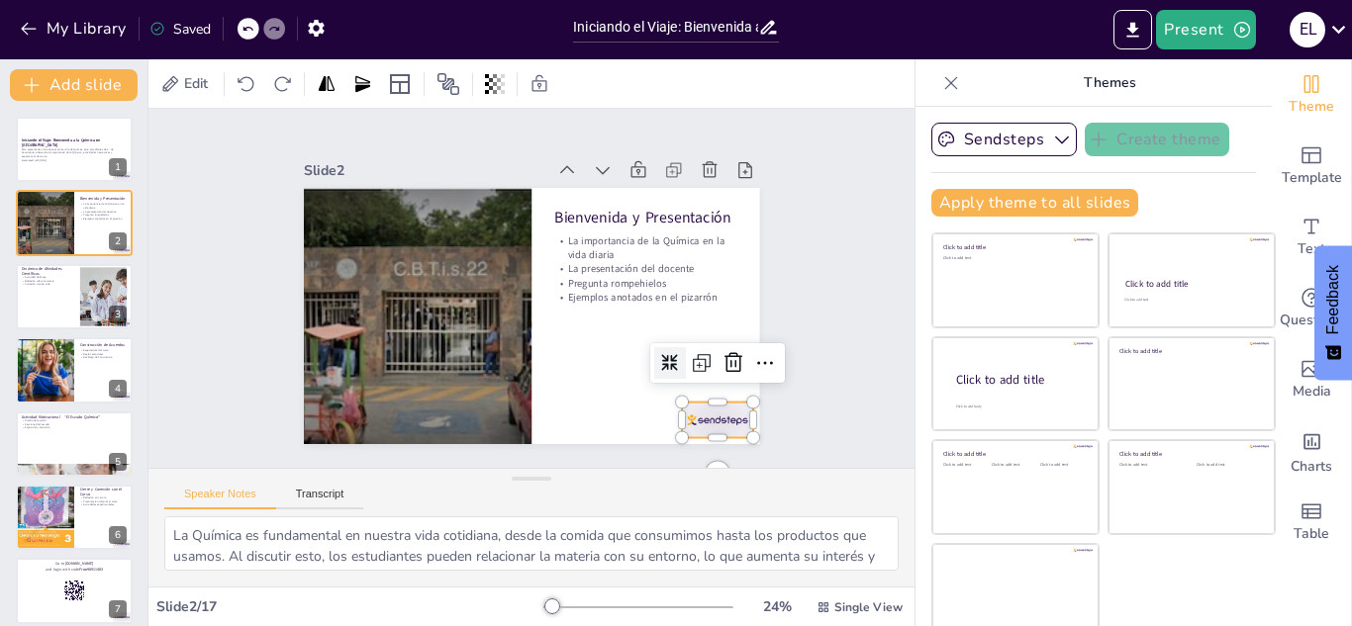
checkbox input "true"
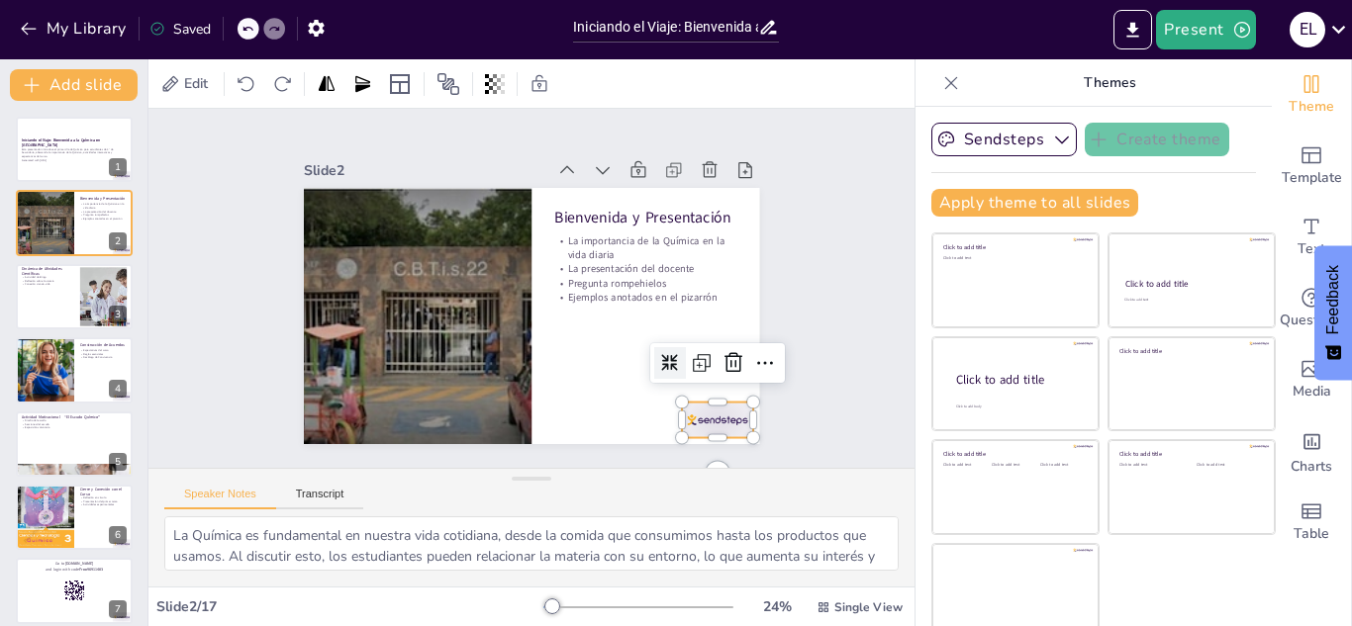
checkbox input "true"
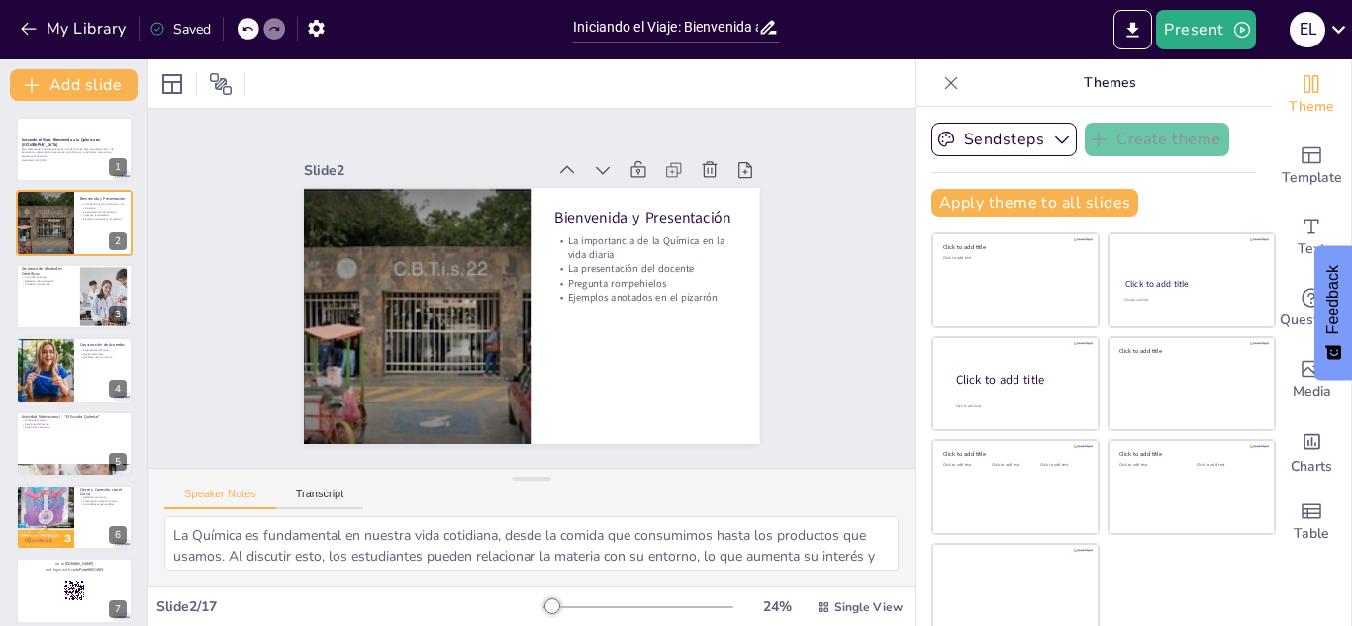
checkbox input "true"
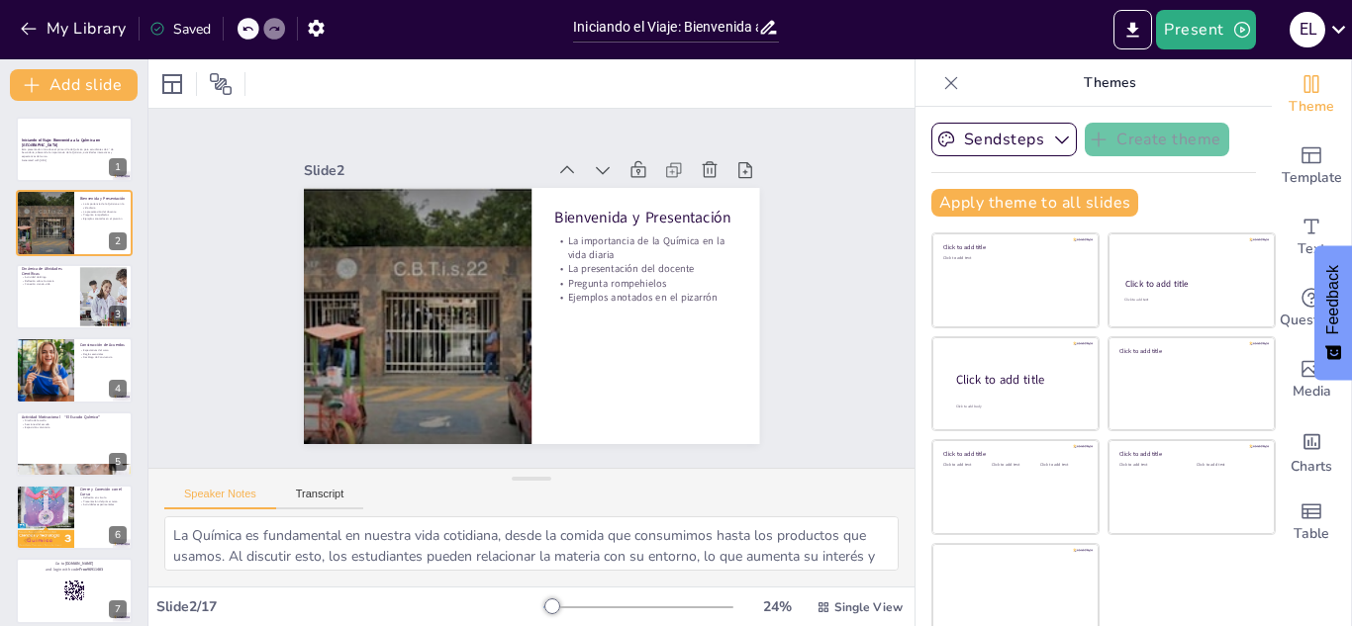
checkbox input "true"
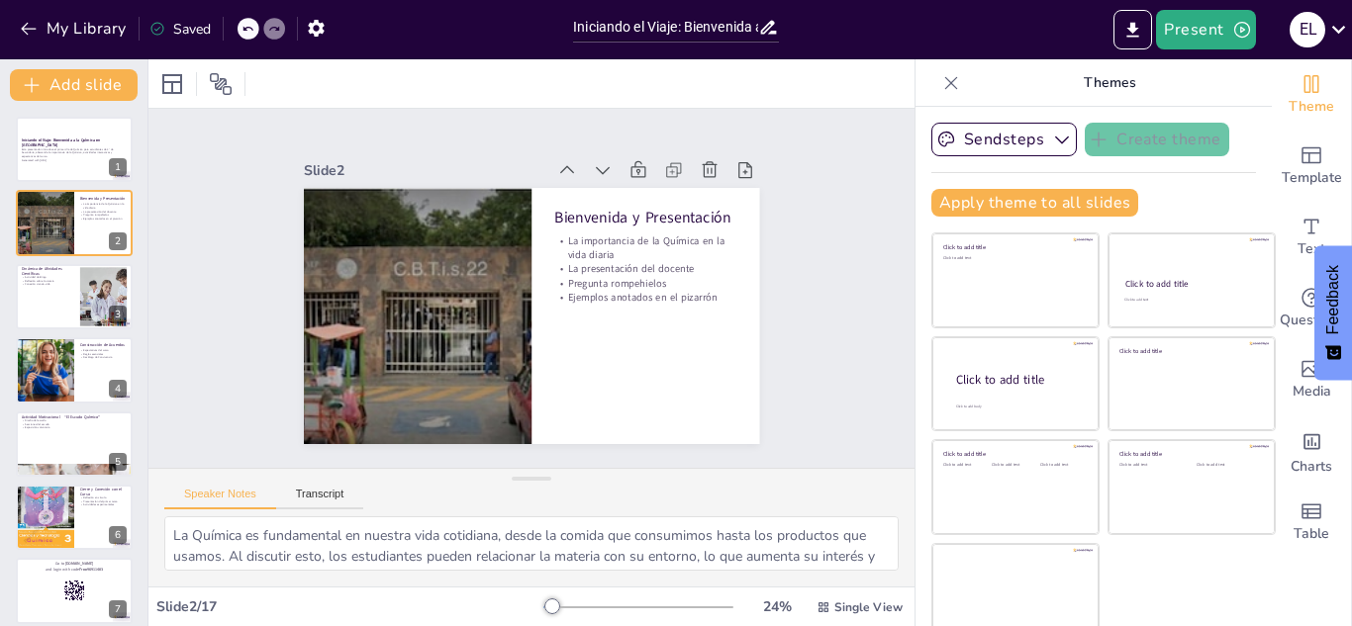
checkbox input "true"
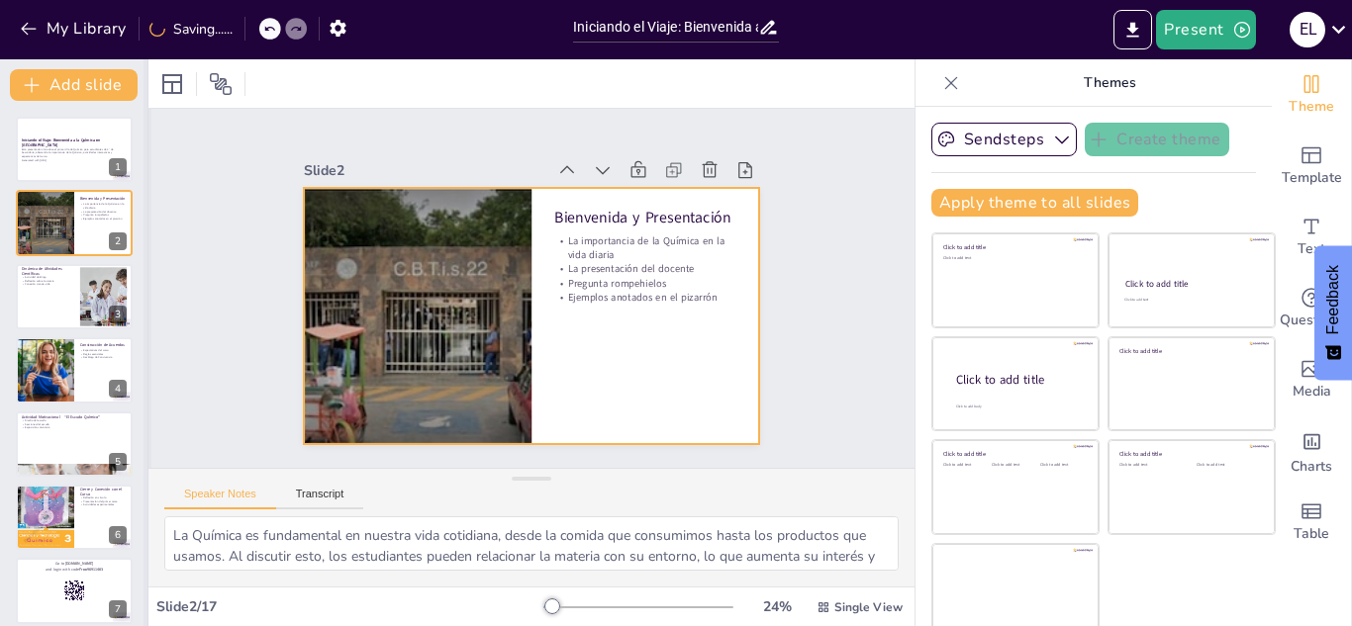
checkbox input "true"
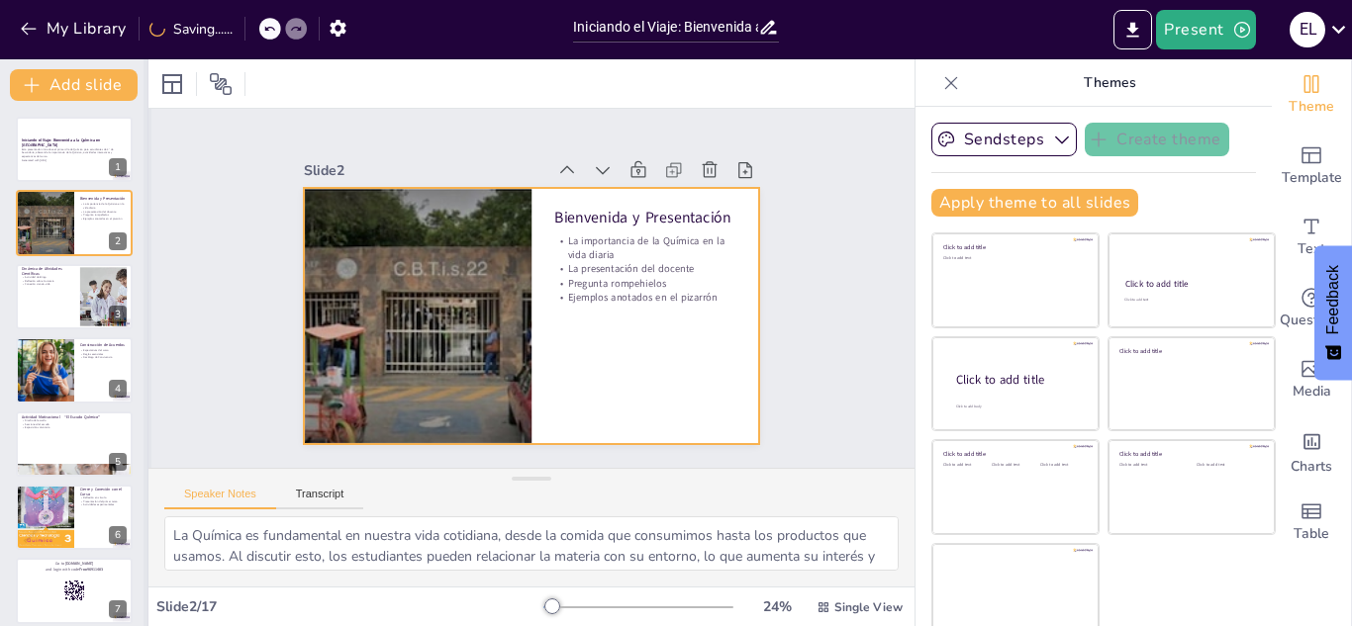
checkbox input "true"
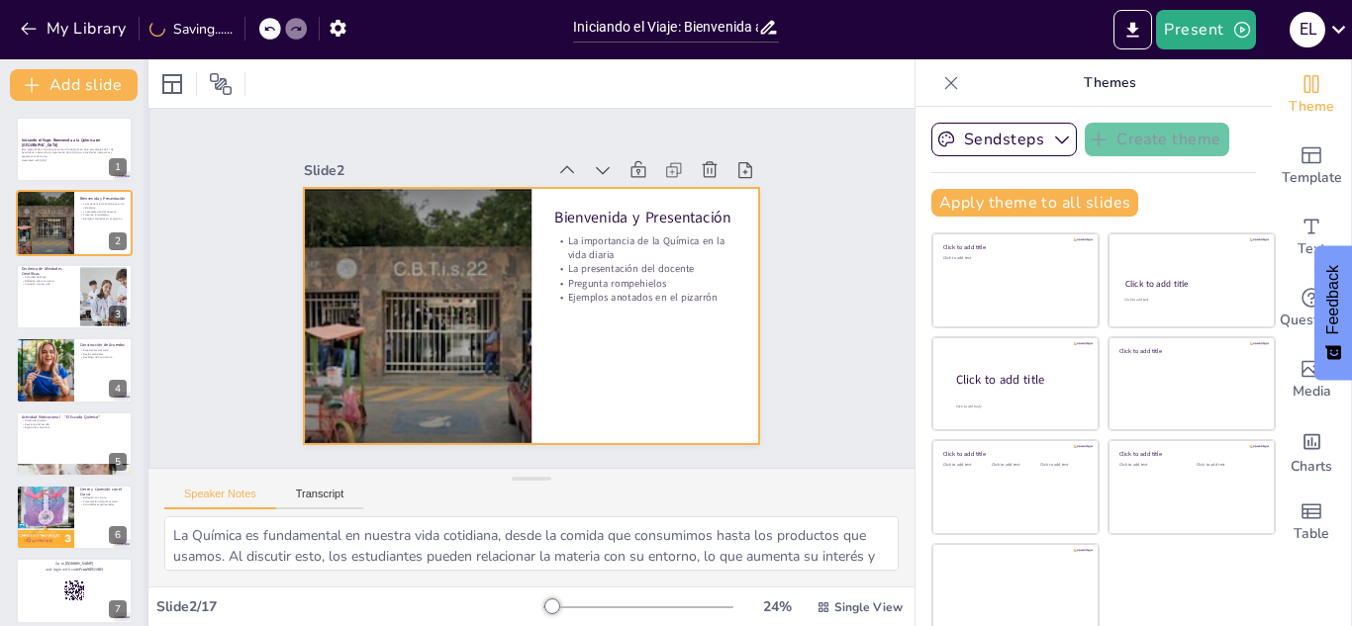
checkbox input "true"
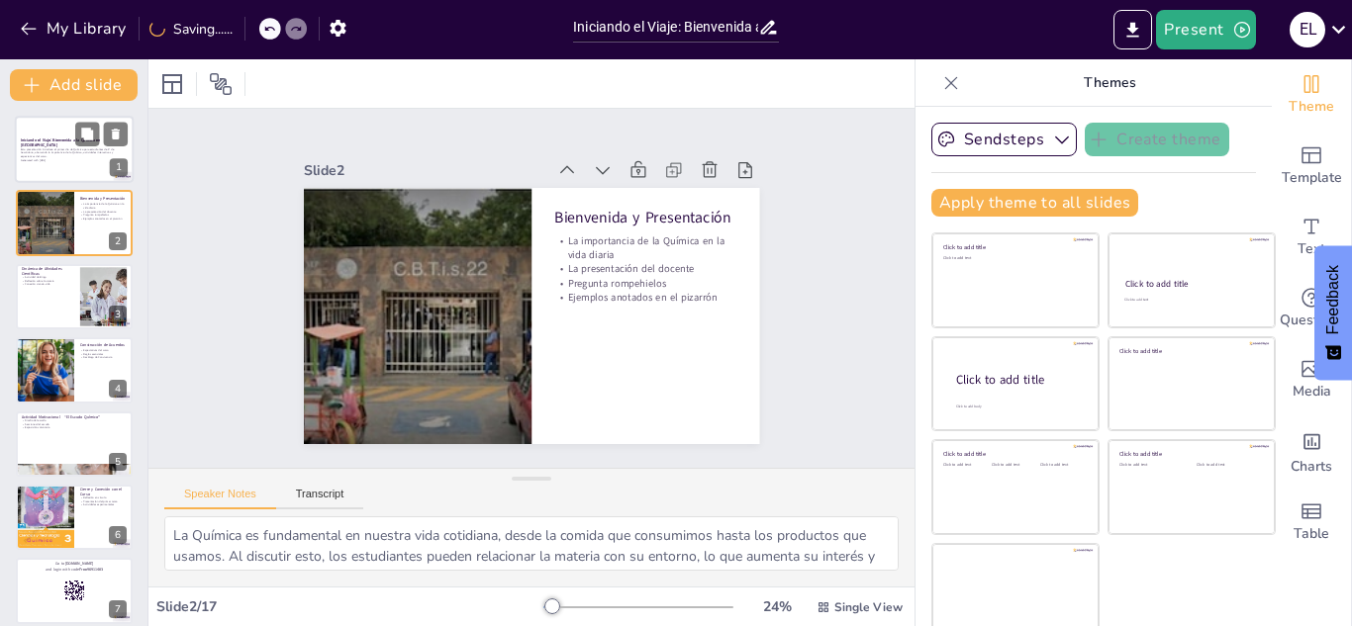
checkbox input "true"
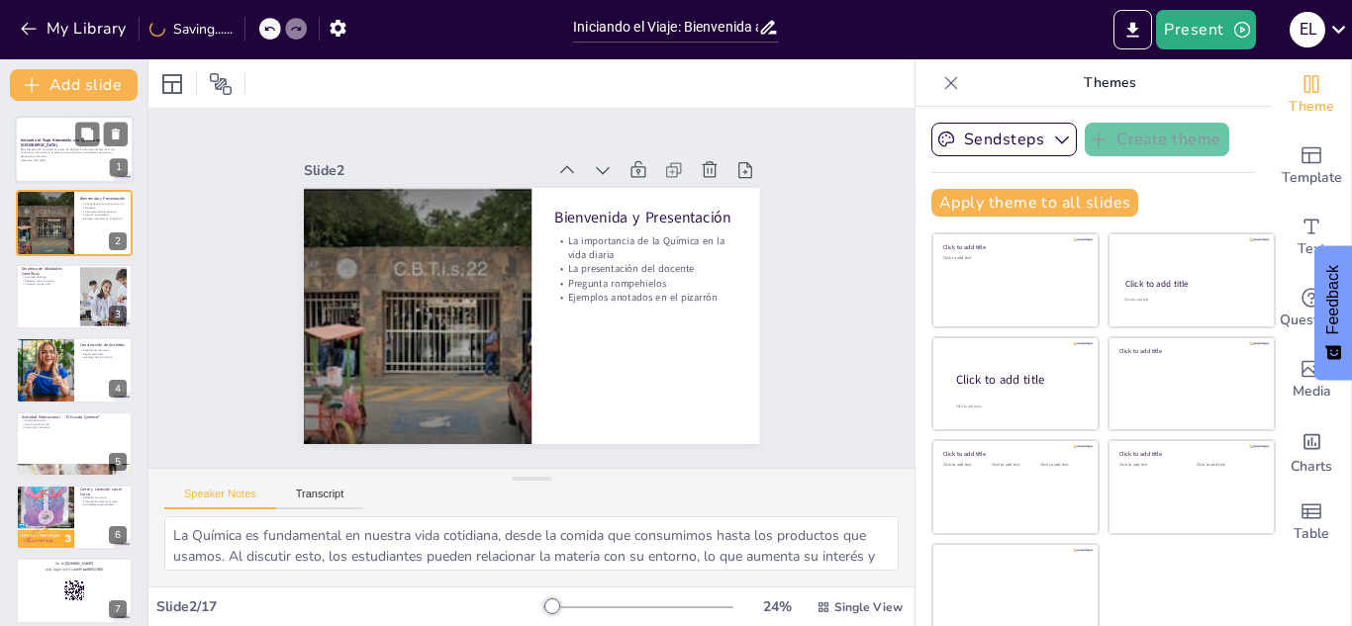
checkbox input "true"
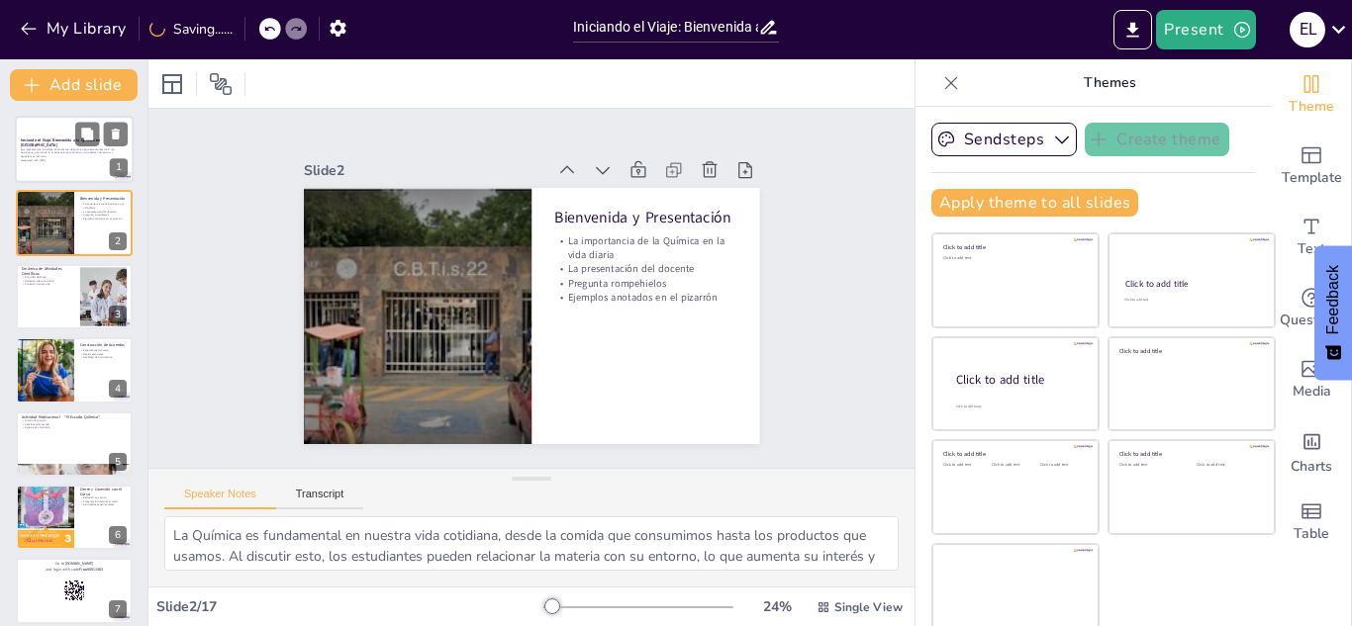
checkbox input "true"
click at [28, 145] on div "Iniciando el Viaje: Bienvenida a la Química en [GEOGRAPHIC_DATA]" at bounding box center [74, 143] width 107 height 9
checkbox input "true"
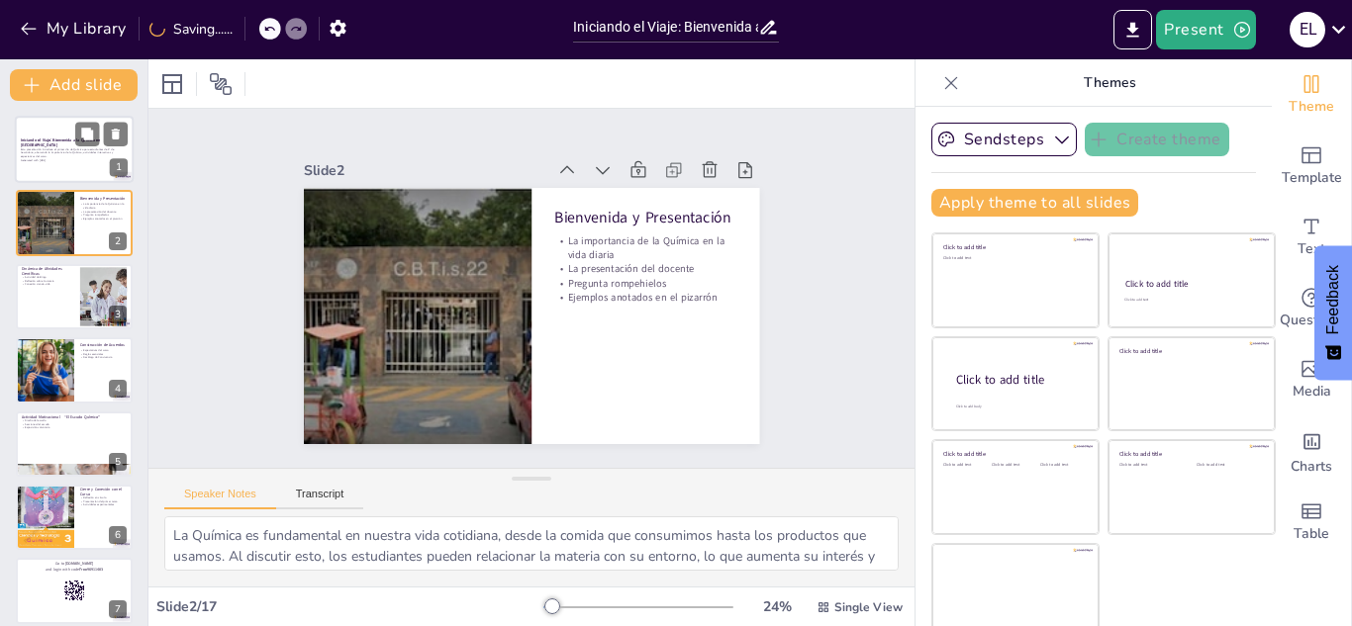
checkbox input "true"
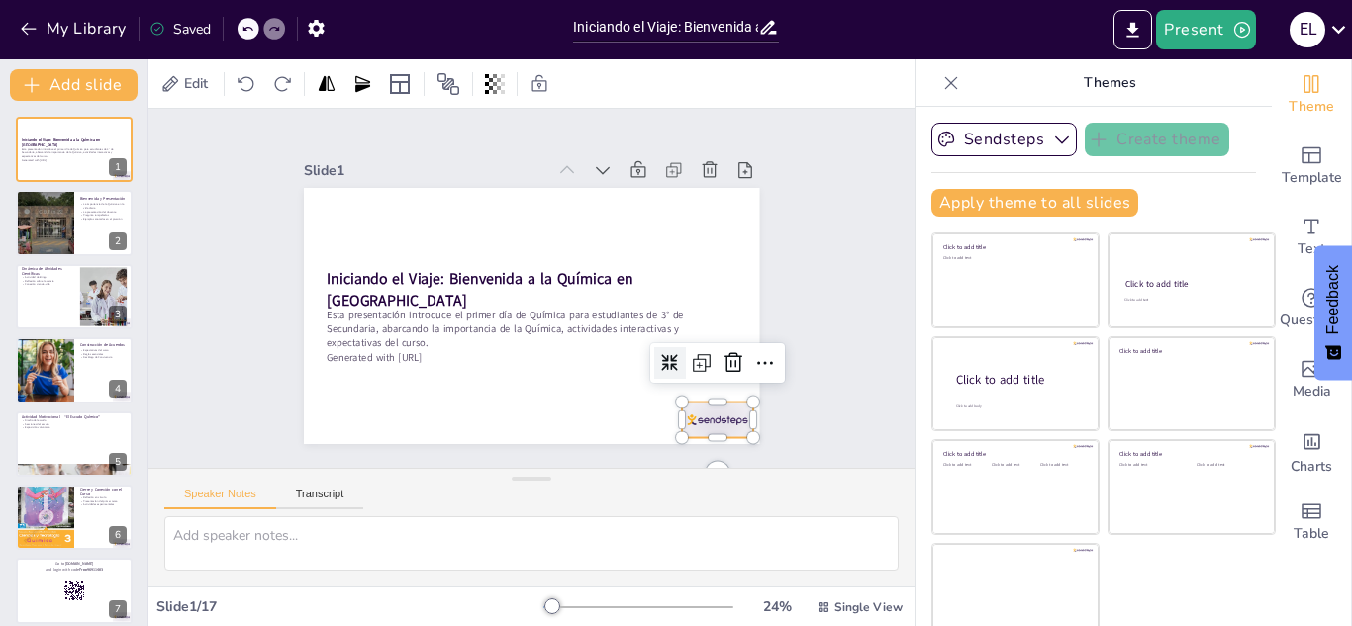
click at [666, 462] on div at bounding box center [626, 495] width 79 height 66
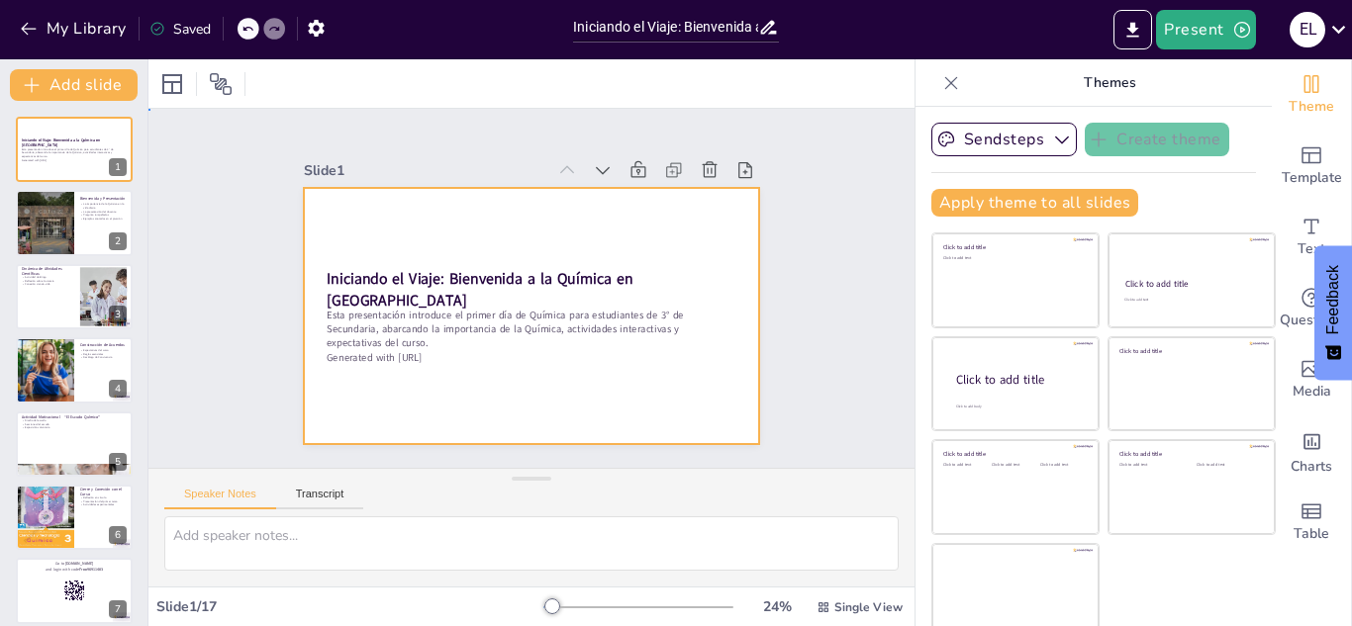
click at [684, 413] on div at bounding box center [534, 261] width 480 height 303
click at [373, 215] on div at bounding box center [507, 274] width 450 height 523
click at [320, 229] on div "Slide 1 Iniciando el Viaje: Bienvenida a la Química en Secundaria Esta presenta…" at bounding box center [531, 288] width 423 height 619
click at [372, 217] on div at bounding box center [525, 261] width 499 height 345
click at [1016, 147] on button "Sendsteps" at bounding box center [1003, 140] width 145 height 34
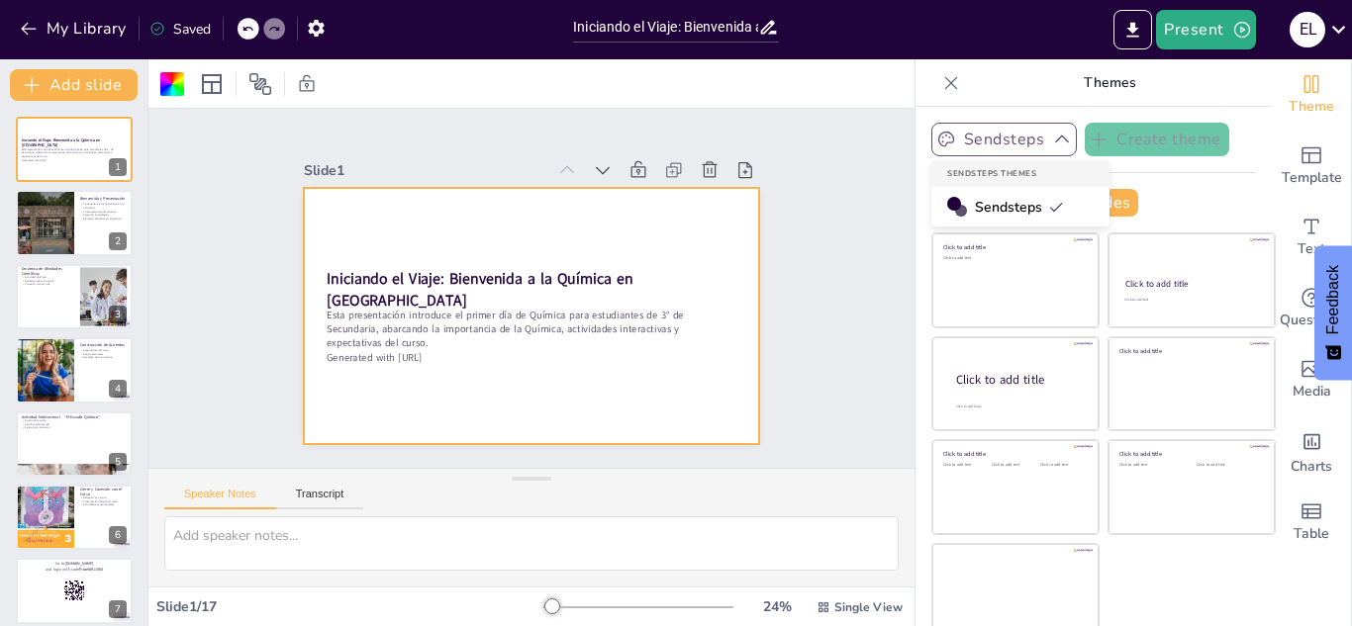
click at [1016, 147] on button "Sendsteps" at bounding box center [1003, 140] width 145 height 34
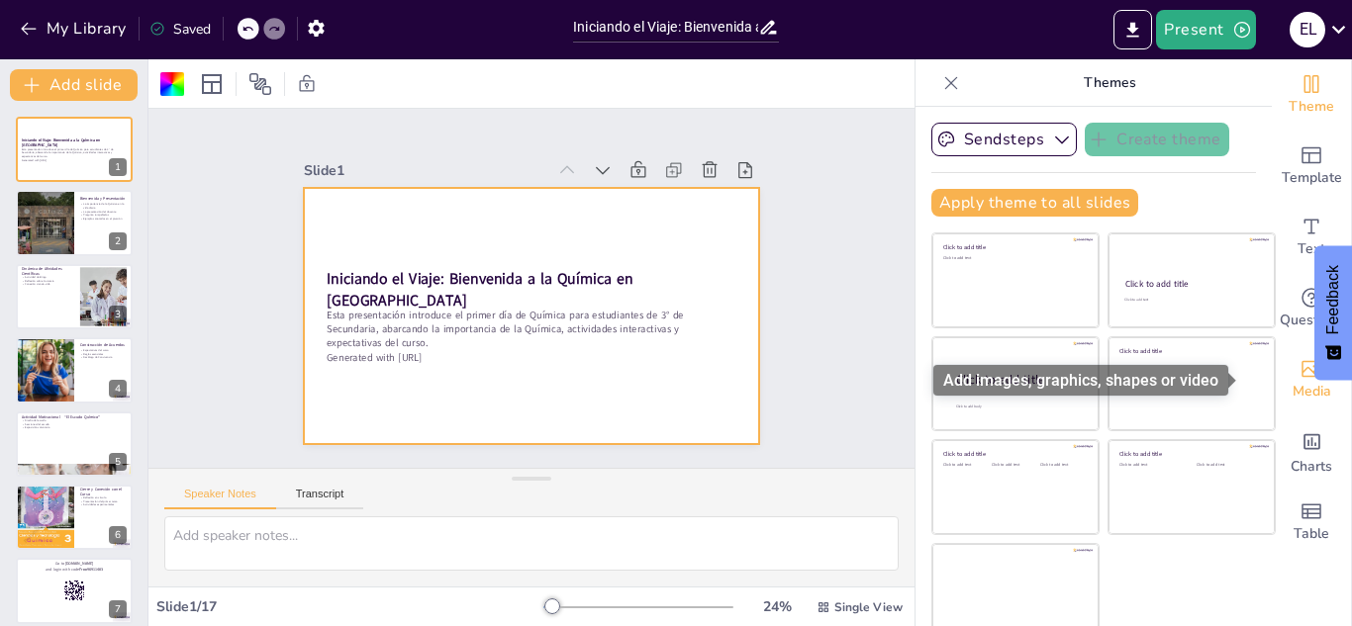
click at [1300, 374] on div "Media" at bounding box center [1311, 379] width 79 height 71
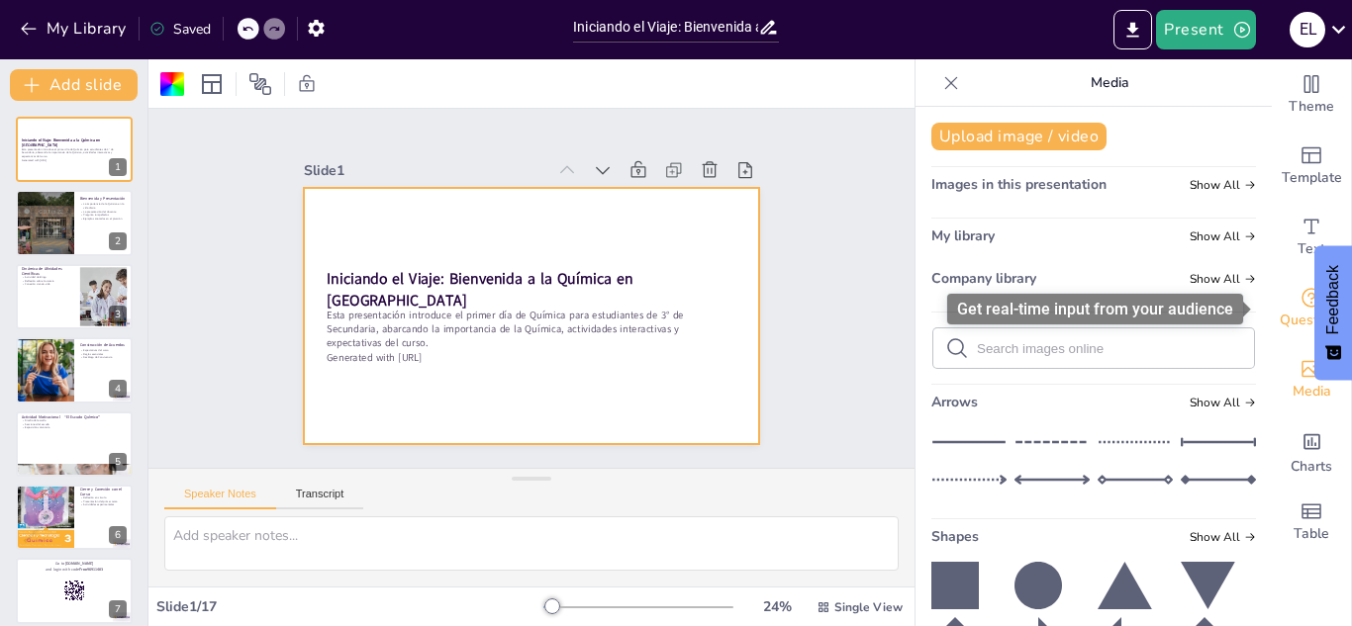
click at [1291, 310] on span "Questions" at bounding box center [1312, 321] width 64 height 22
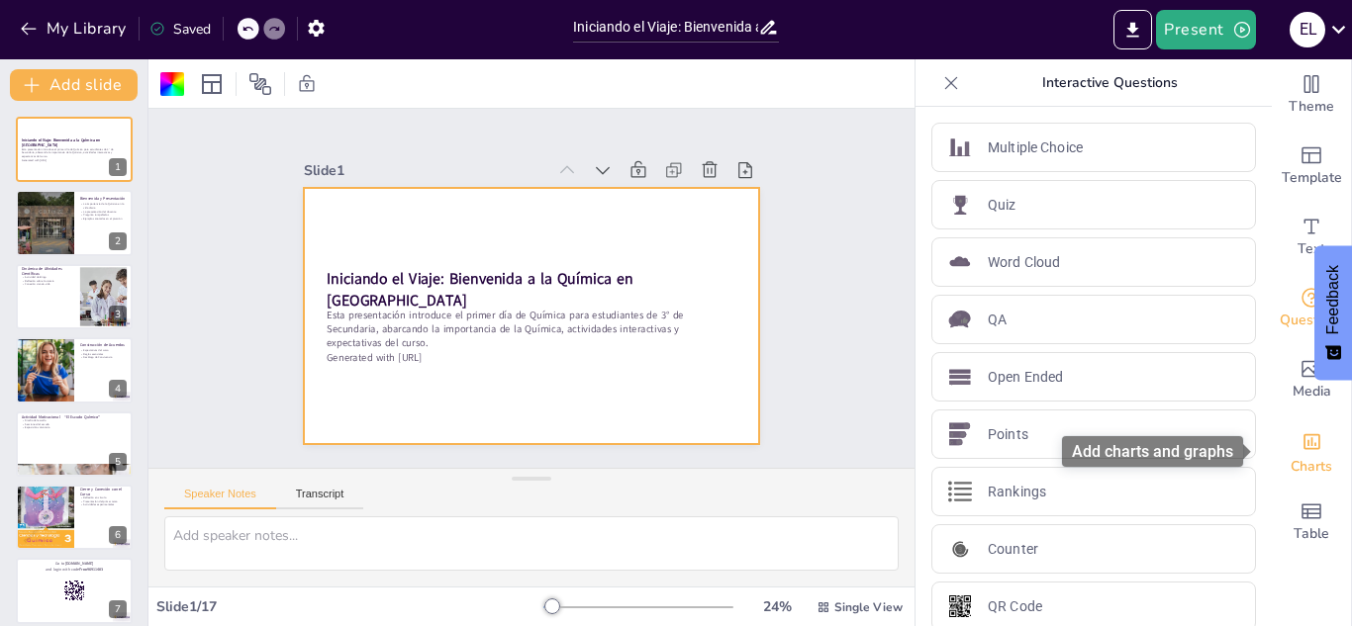
click at [1301, 482] on div "Charts" at bounding box center [1311, 451] width 79 height 71
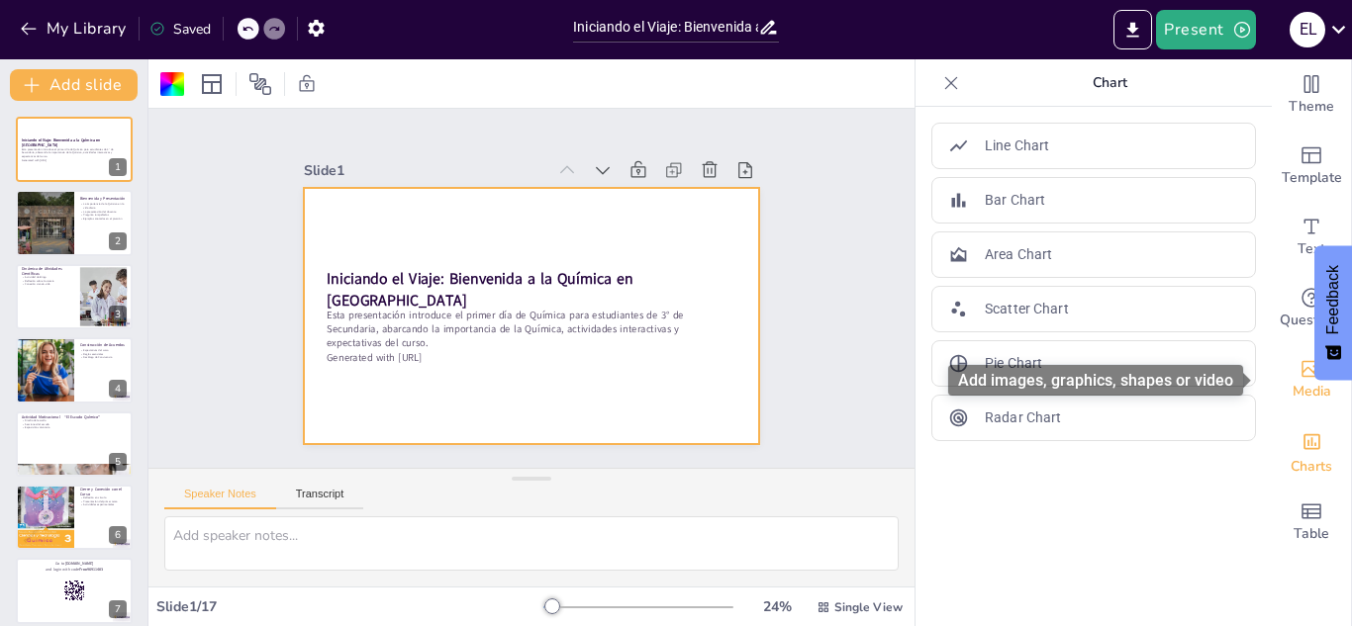
click at [1299, 360] on icon "Add images, graphics, shapes or video" at bounding box center [1311, 369] width 24 height 24
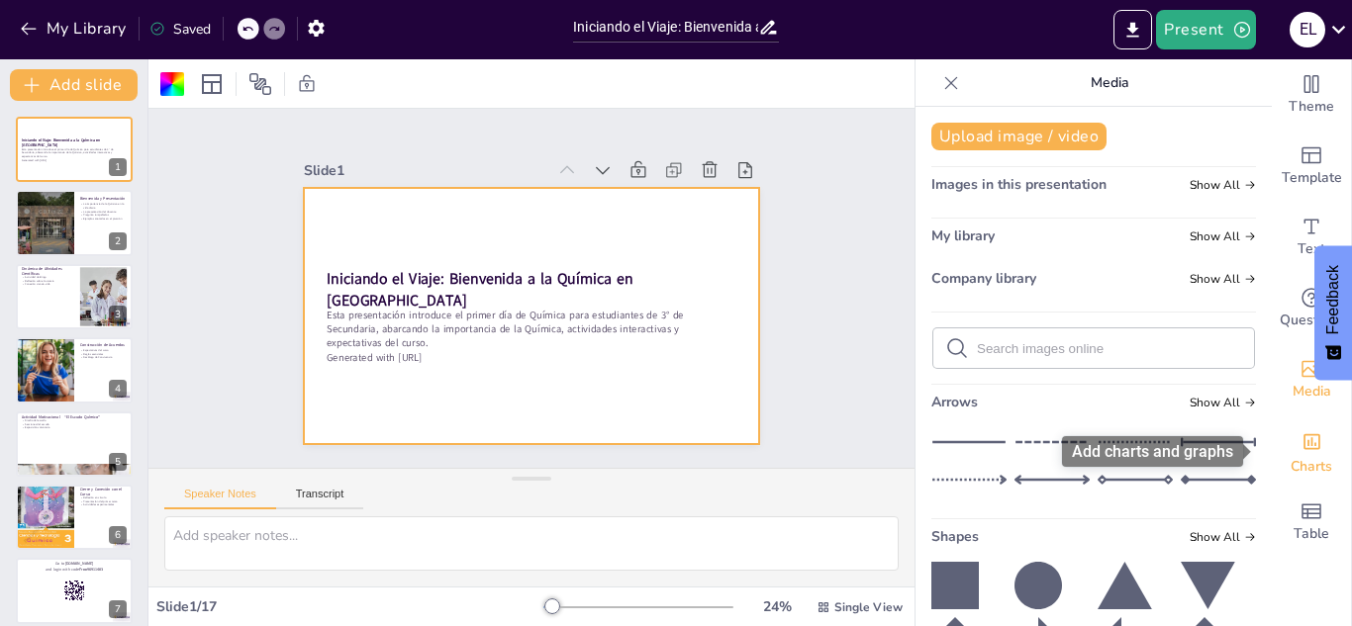
click at [1305, 448] on icon "Add charts and graphs" at bounding box center [1311, 441] width 21 height 21
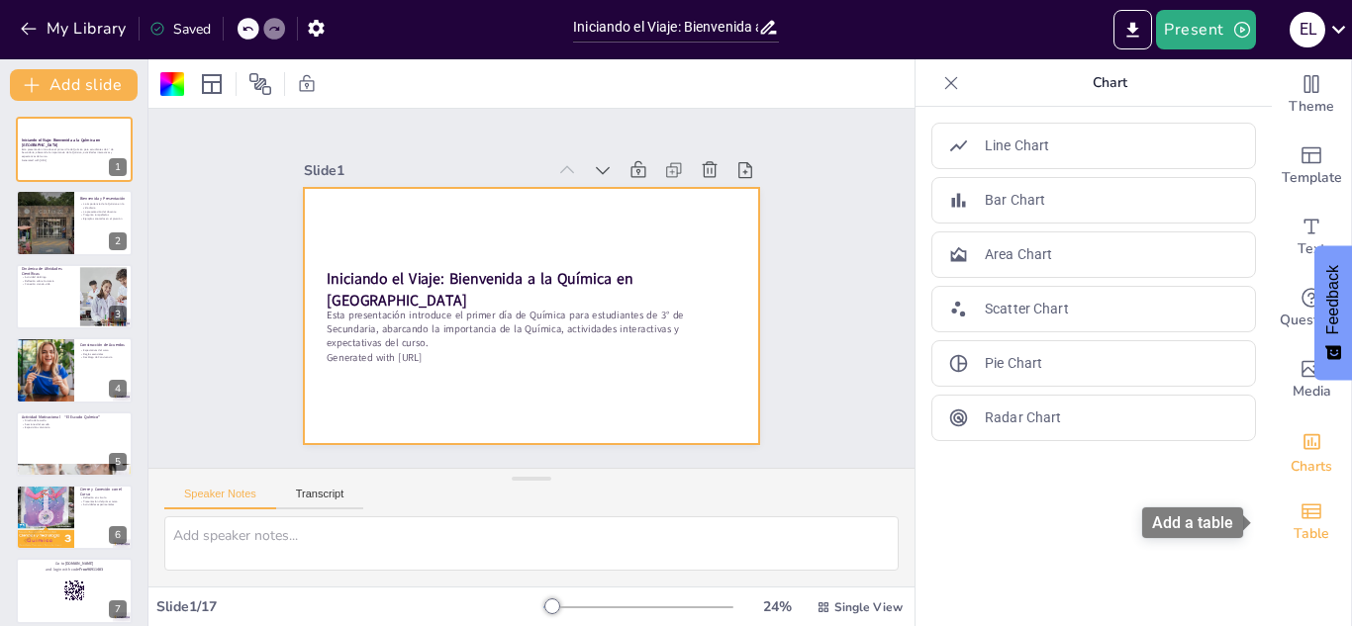
click at [1298, 537] on span "Table" at bounding box center [1311, 535] width 36 height 22
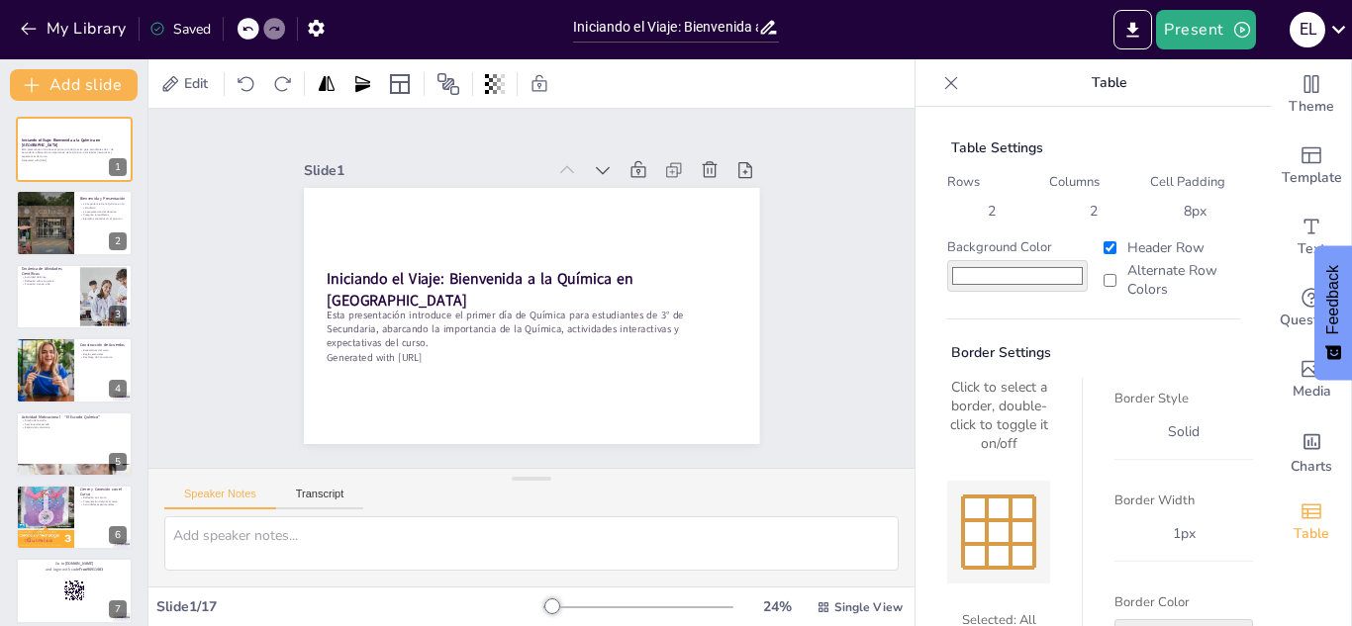
click at [941, 90] on icon at bounding box center [951, 83] width 20 height 20
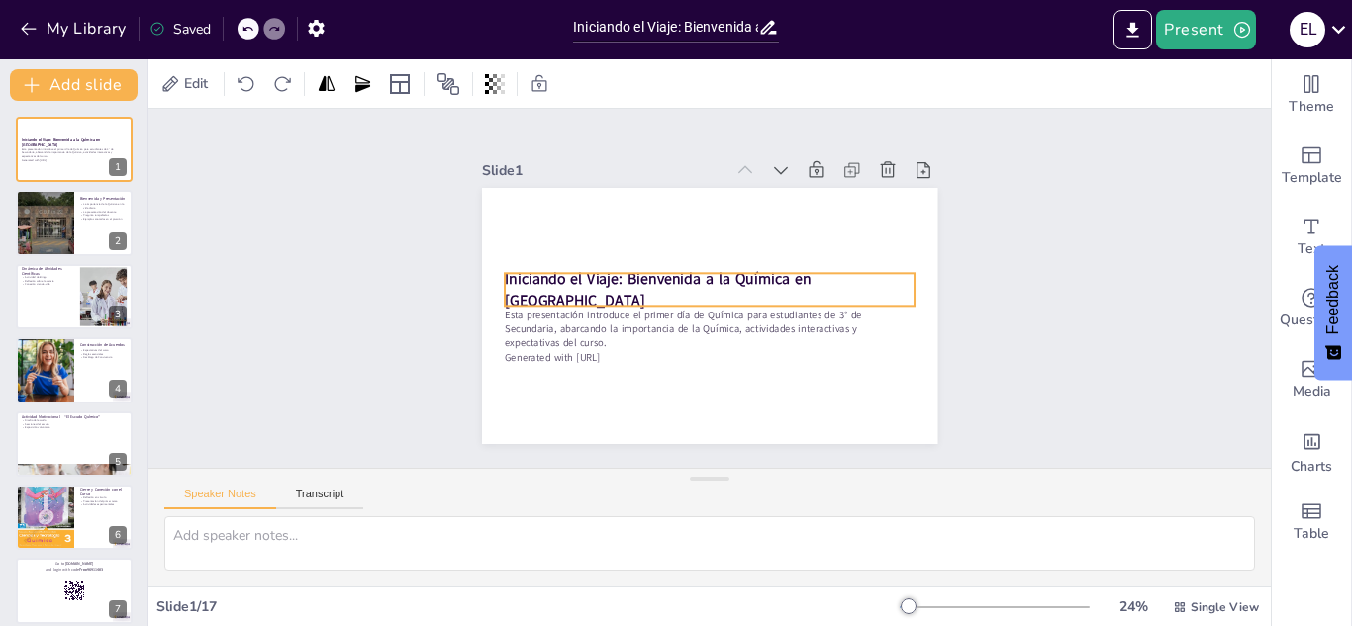
click at [639, 286] on strong "Iniciando el Viaje: Bienvenida a la Química en [GEOGRAPHIC_DATA]" at bounding box center [671, 331] width 197 height 272
click at [668, 286] on strong "Iniciando el Viaje: Bienvenida a la Química en [GEOGRAPHIC_DATA]" at bounding box center [696, 340] width 56 height 309
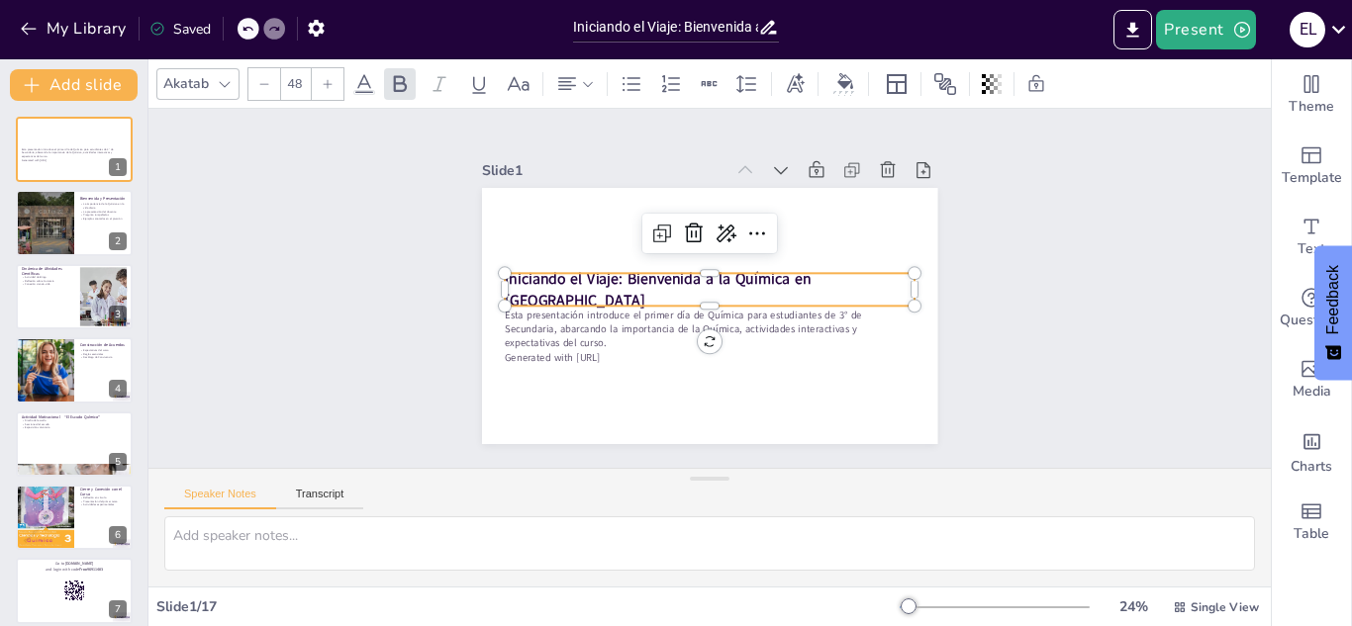
click at [669, 284] on strong "Iniciando el Viaje: Bienvenida a la Química en [GEOGRAPHIC_DATA]" at bounding box center [721, 341] width 105 height 304
click at [615, 284] on strong "Iniciando el Viaje: Bienvenida a la Química en [GEOGRAPHIC_DATA]" at bounding box center [671, 331] width 197 height 272
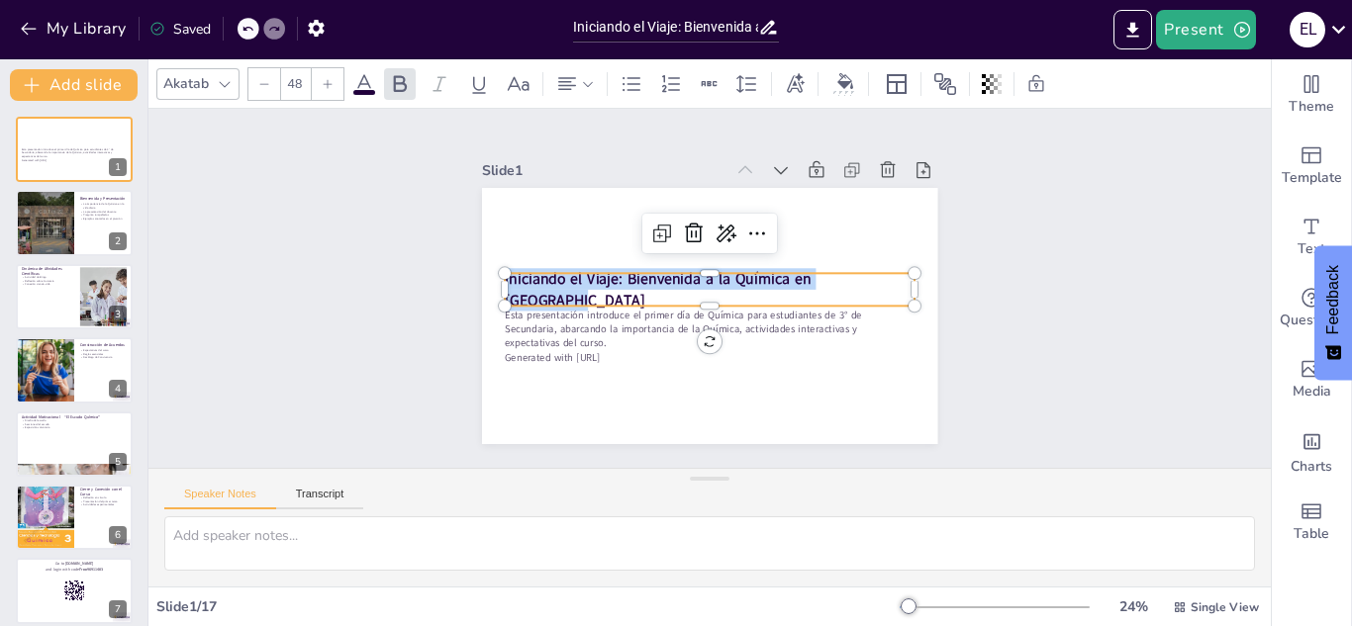
click at [669, 284] on strong "Iniciando el Viaje: Bienvenida a la Química en [GEOGRAPHIC_DATA]" at bounding box center [721, 341] width 105 height 304
copy strong "Iniciando el Viaje: Bienvenida a la Química en [GEOGRAPHIC_DATA]"
click at [62, 225] on div at bounding box center [44, 223] width 119 height 67
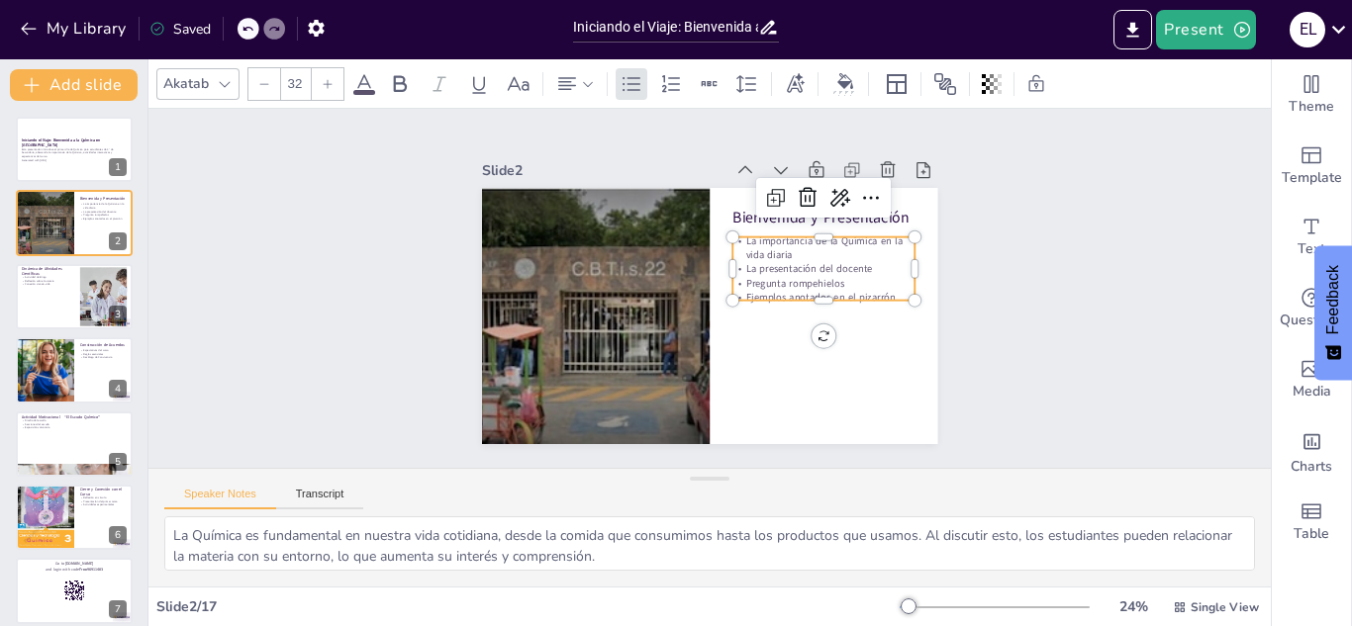
click at [675, 241] on p "La importancia de la Química en la vida diaria" at bounding box center [617, 210] width 116 height 172
click at [684, 294] on p "La importancia de la Química en la vida diaria" at bounding box center [592, 318] width 184 height 48
click at [740, 323] on p "La importancia de la Química en la vida diaria" at bounding box center [676, 405] width 130 height 164
click at [688, 233] on div at bounding box center [677, 244] width 22 height 22
click at [699, 266] on p "La presentación del docente" at bounding box center [682, 176] width 34 height 183
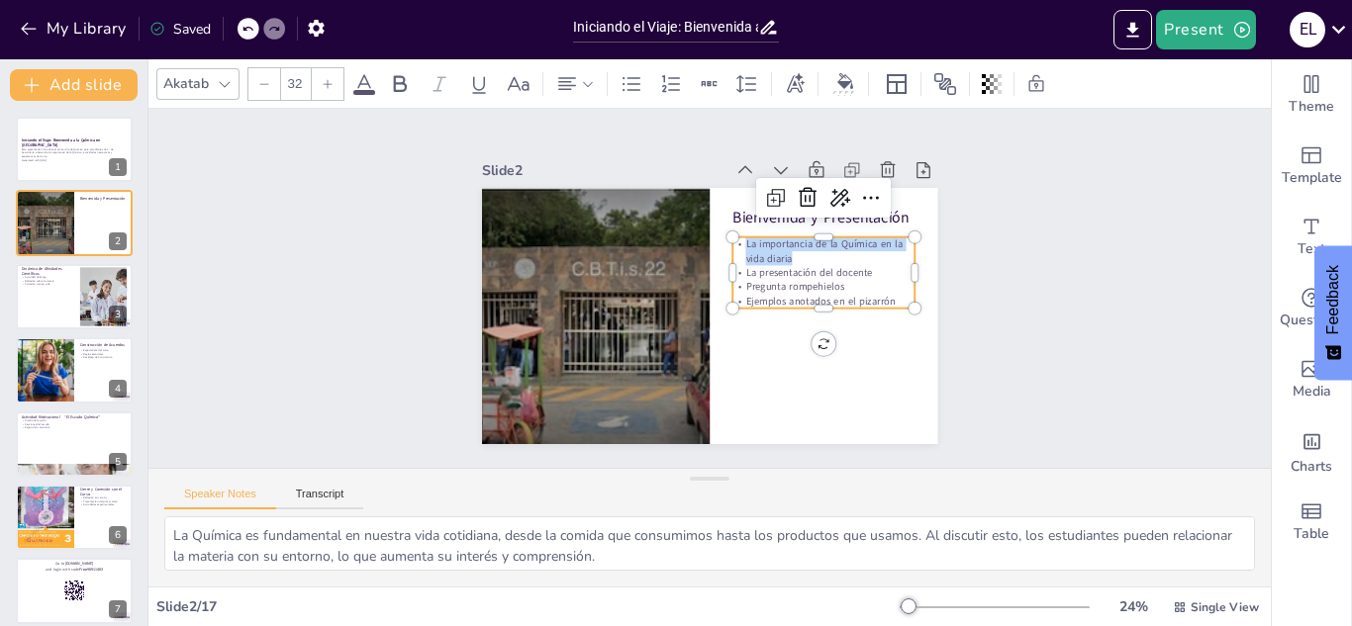
drag, startPoint x: 727, startPoint y: 233, endPoint x: 776, endPoint y: 248, distance: 51.0
click at [776, 265] on p "La importancia de la Química en la vida diaria" at bounding box center [819, 336] width 154 height 143
copy p "La importancia de la Química en la vida diaria"
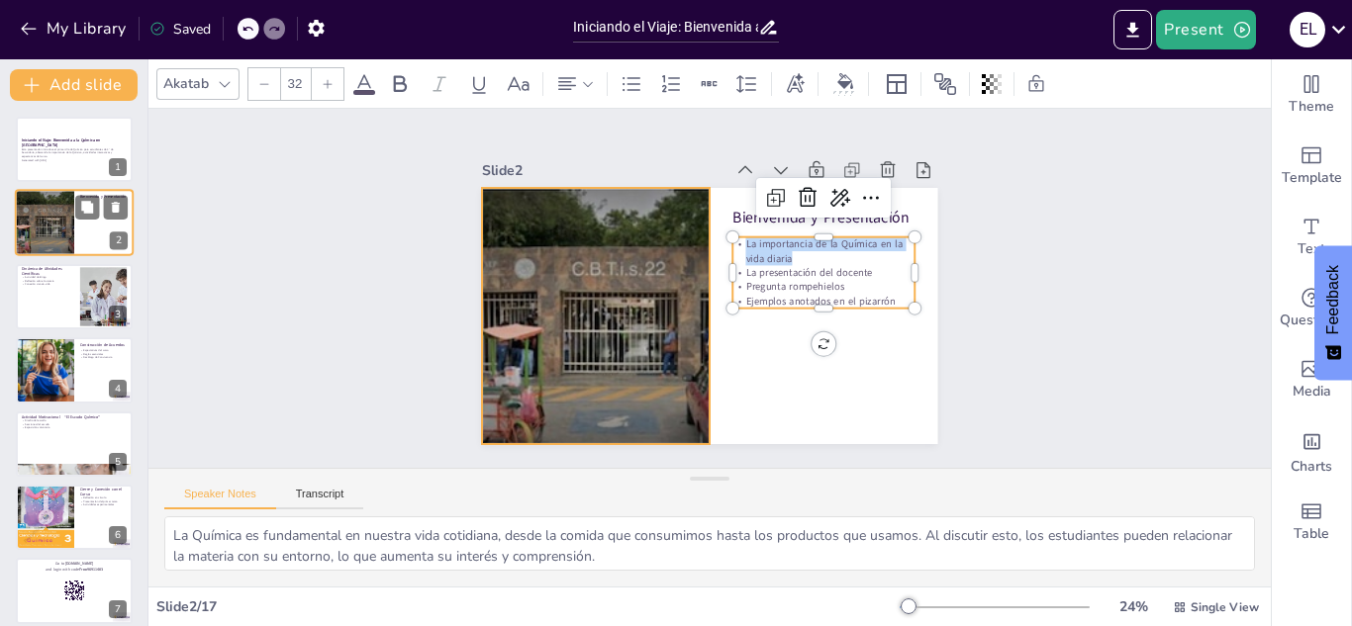
click at [40, 211] on div at bounding box center [44, 223] width 119 height 67
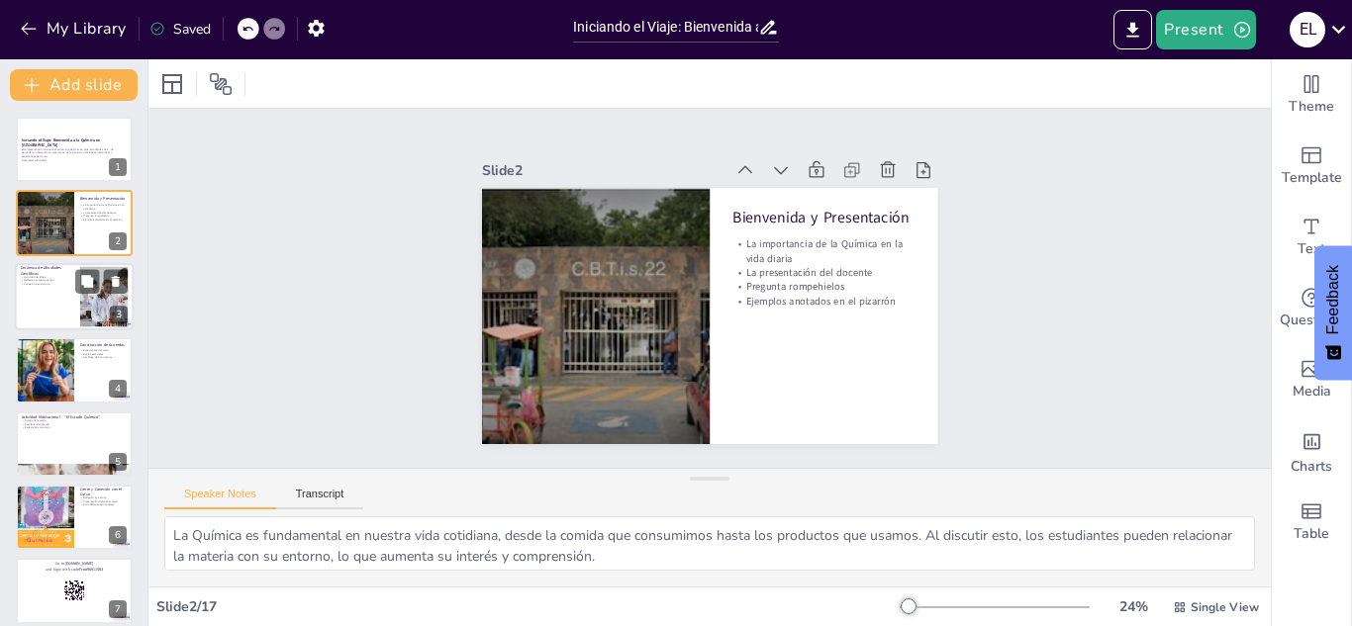
click at [53, 309] on div at bounding box center [74, 296] width 119 height 67
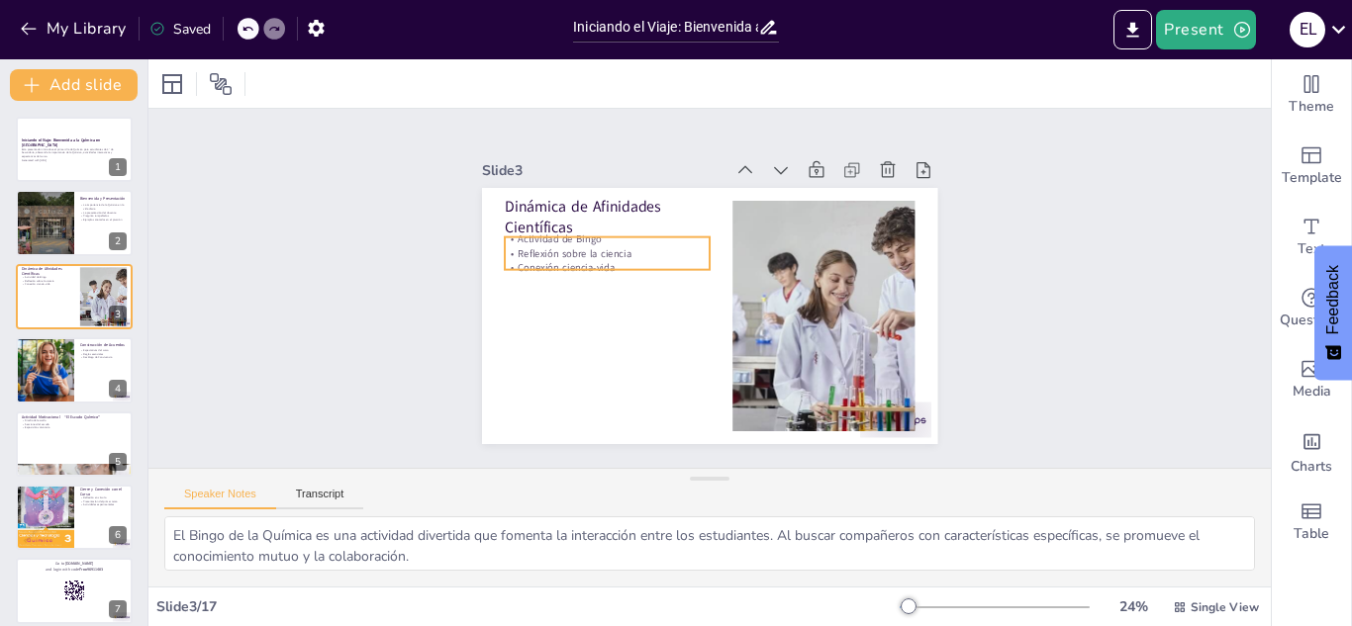
click at [638, 264] on div "Dinámica de Afinidades Científicas Actividad de Bingo Reflexión sobre la cienci…" at bounding box center [703, 315] width 499 height 345
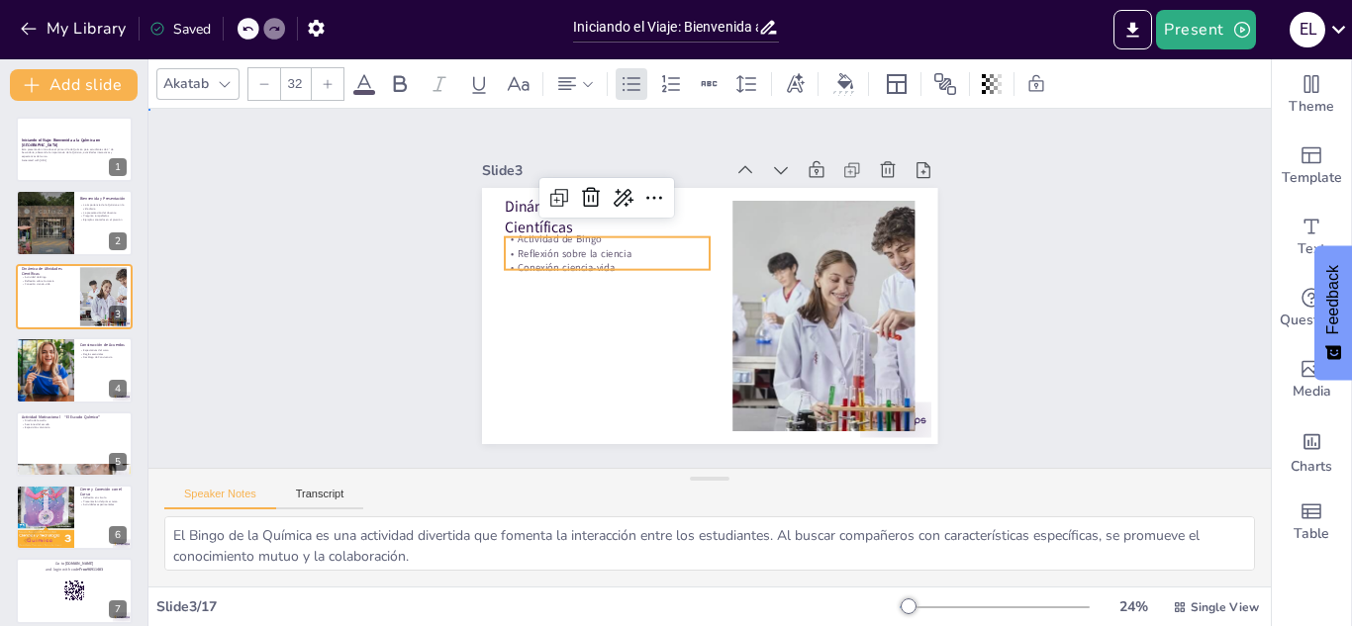
click at [436, 281] on div "Slide 1 Iniciando el Viaje: Bienvenida a la Química en Secundaria Esta presenta…" at bounding box center [709, 287] width 611 height 629
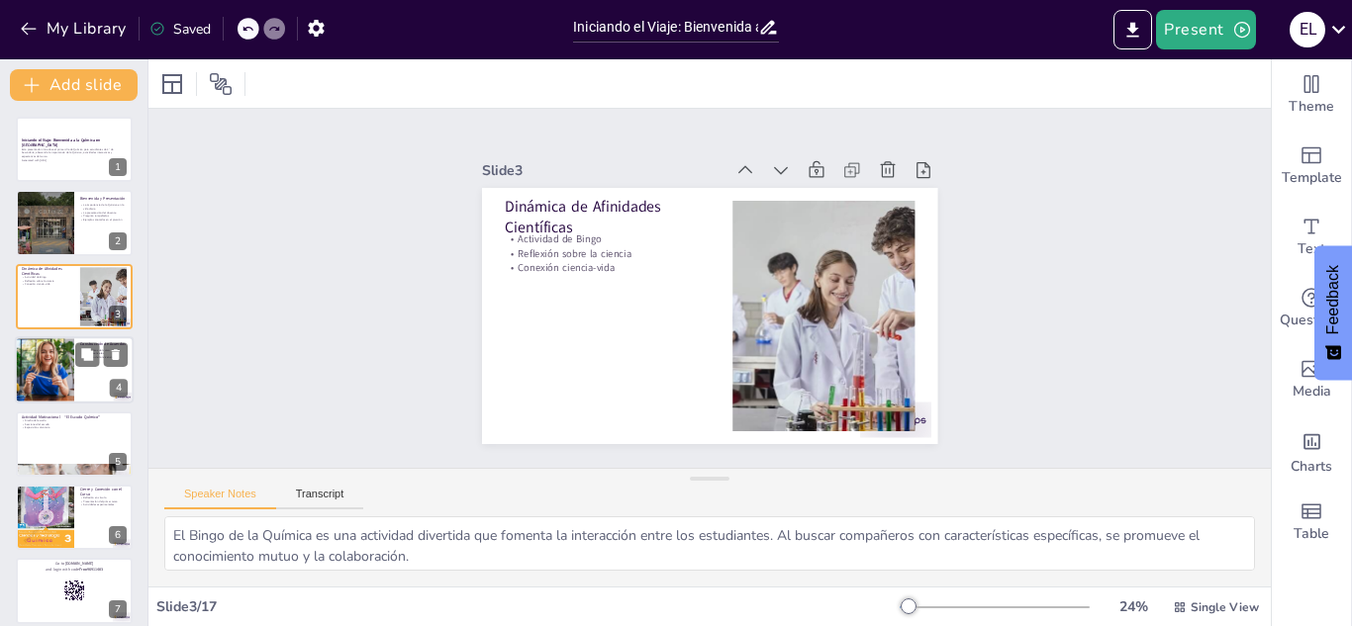
click at [51, 372] on div at bounding box center [44, 369] width 101 height 67
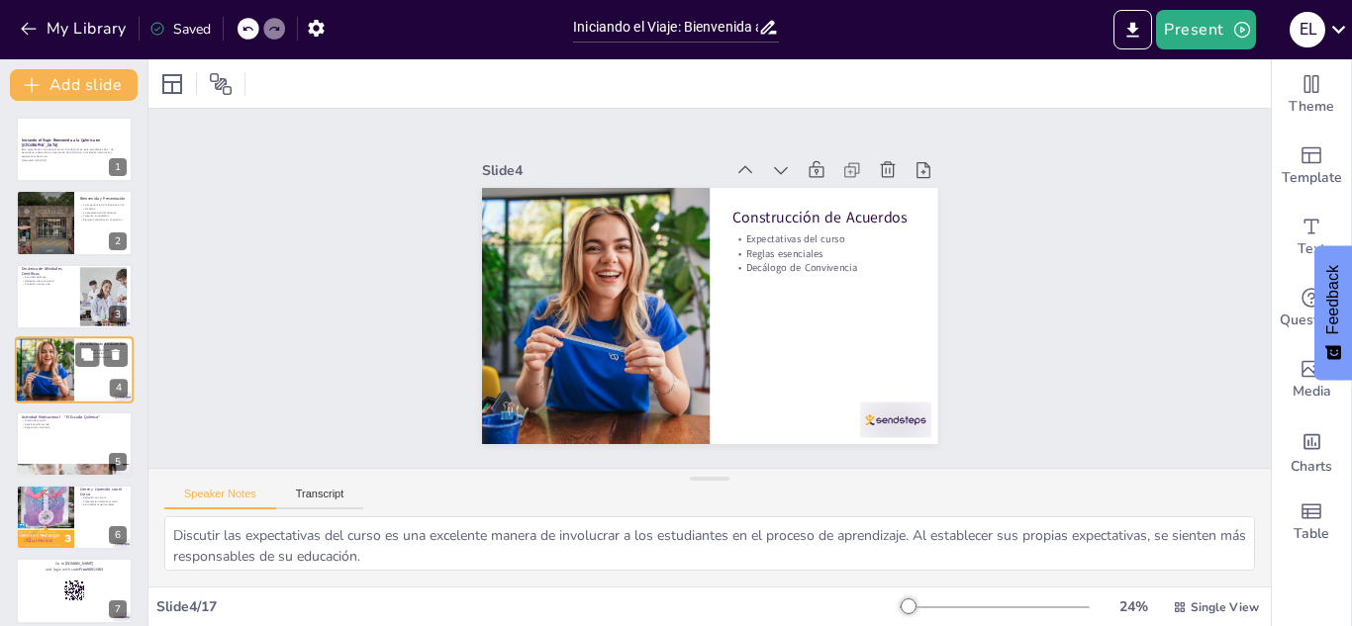
scroll to position [7, 0]
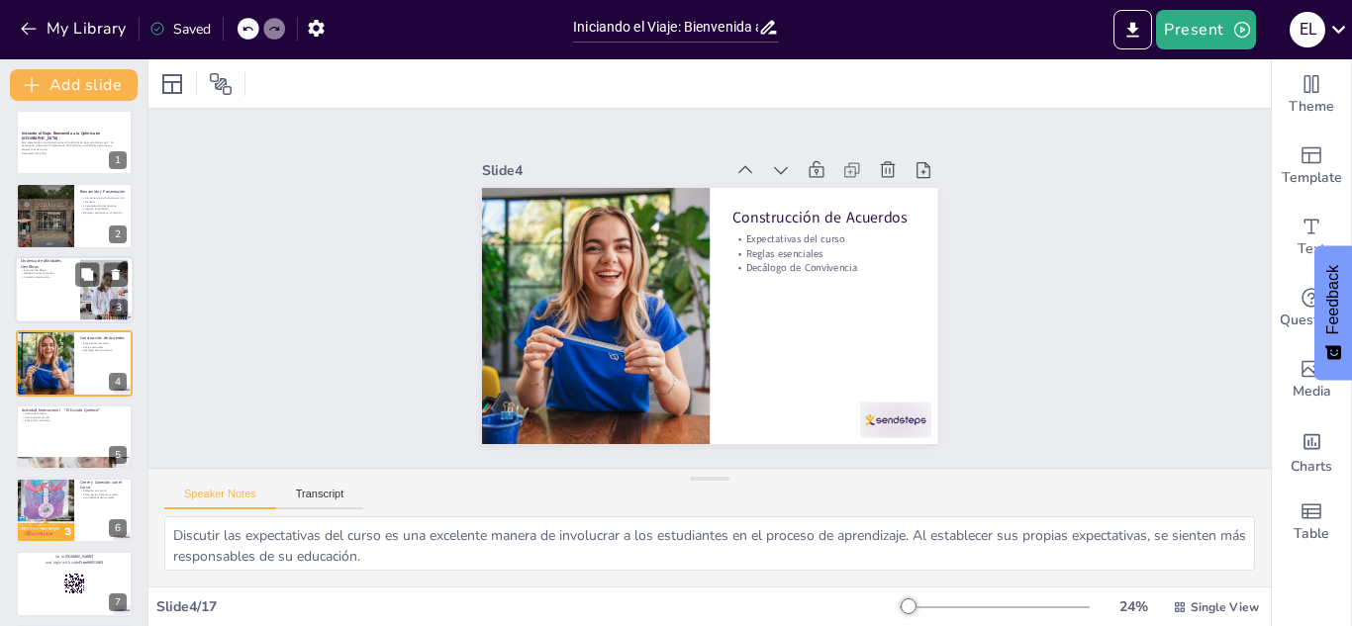
click at [70, 294] on div at bounding box center [74, 289] width 119 height 67
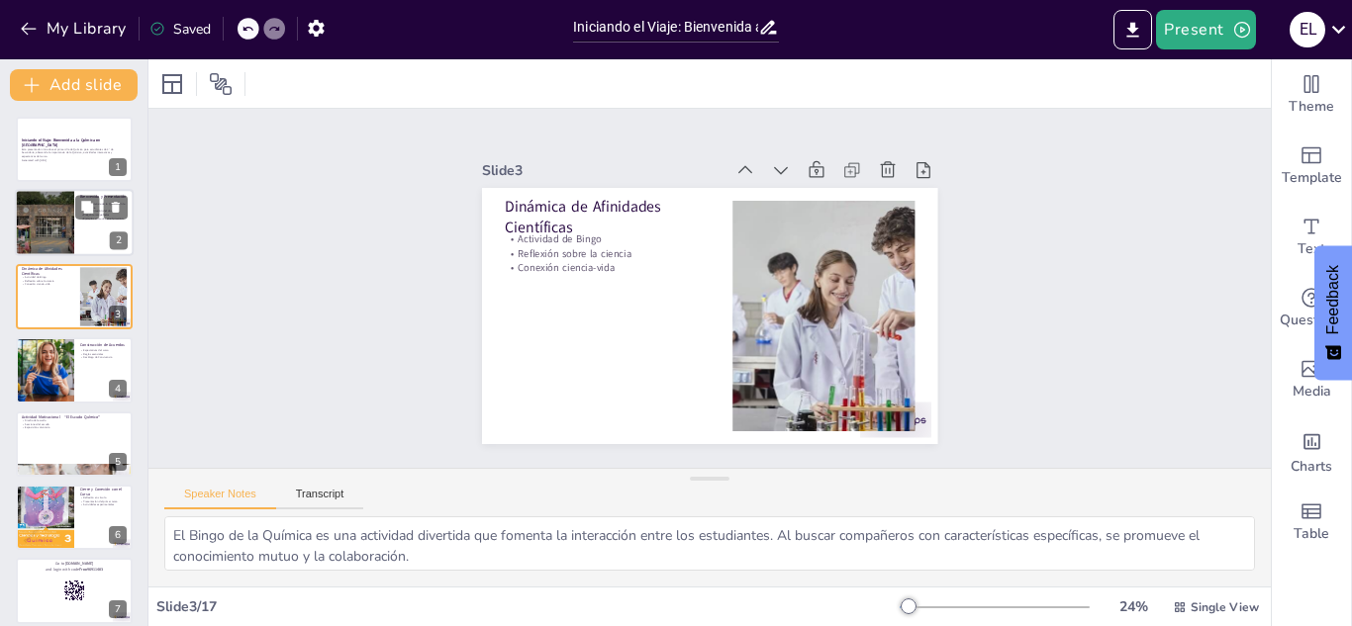
click at [53, 235] on div at bounding box center [44, 223] width 119 height 67
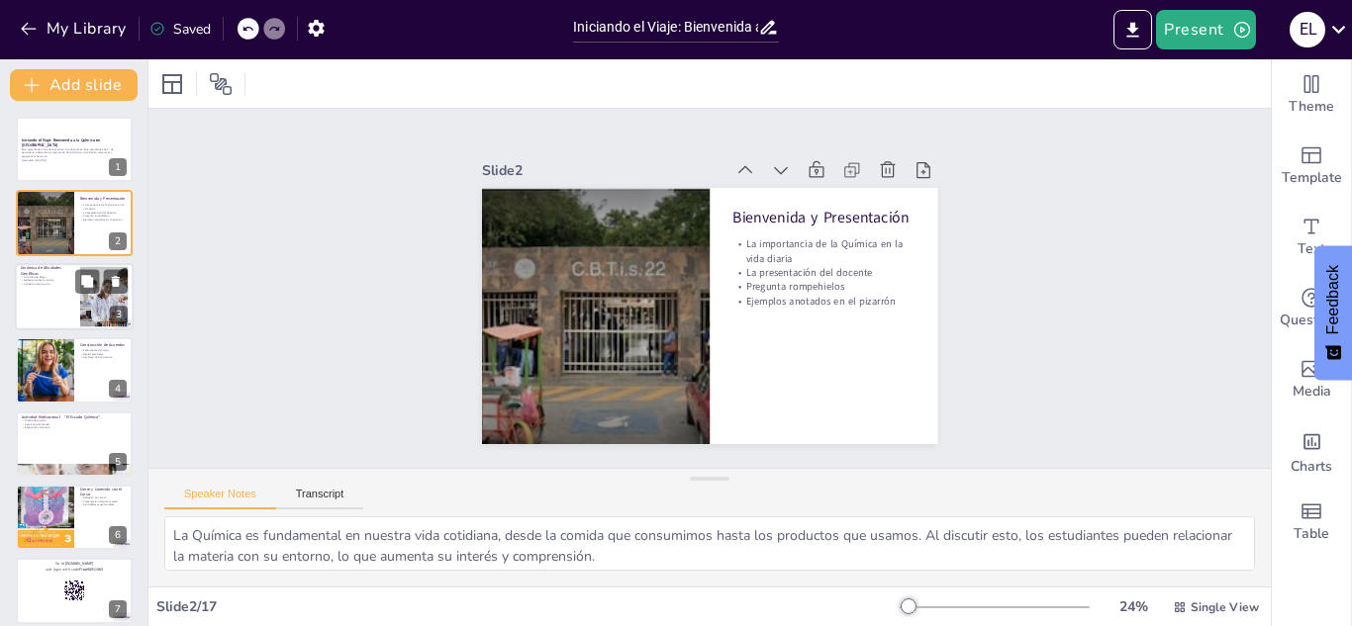
click at [40, 282] on p "Conexión ciencia-vida" at bounding box center [47, 284] width 53 height 4
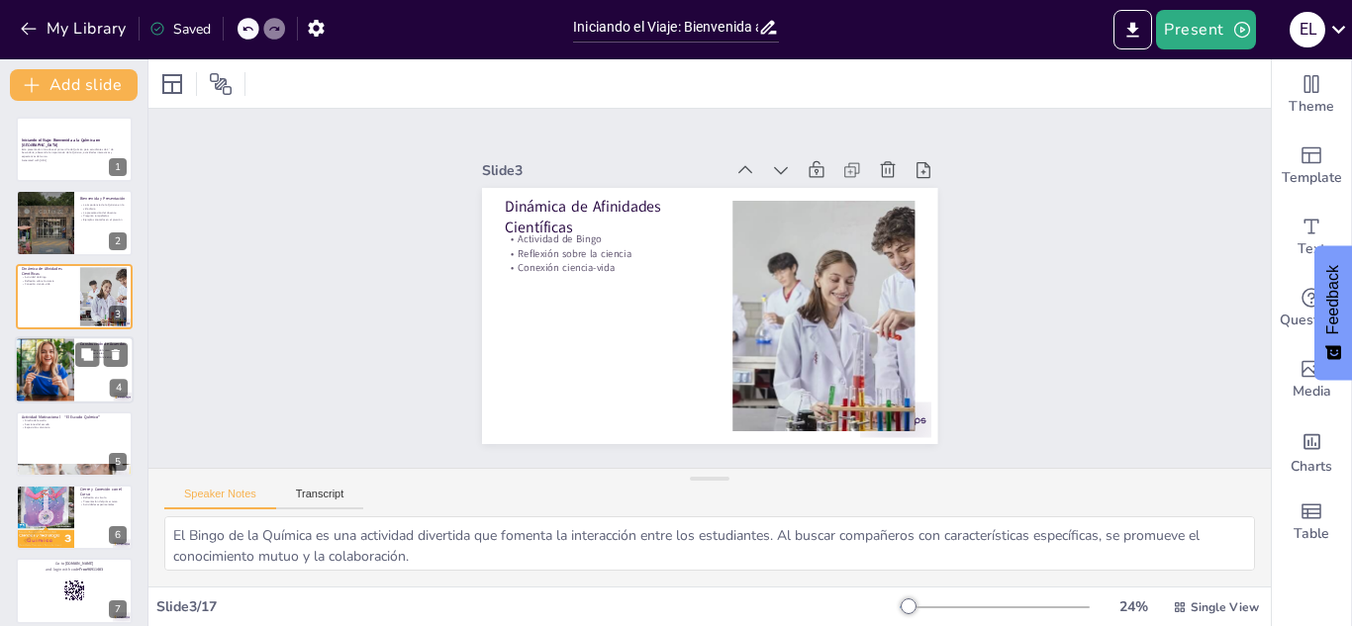
click at [59, 370] on div at bounding box center [44, 369] width 101 height 67
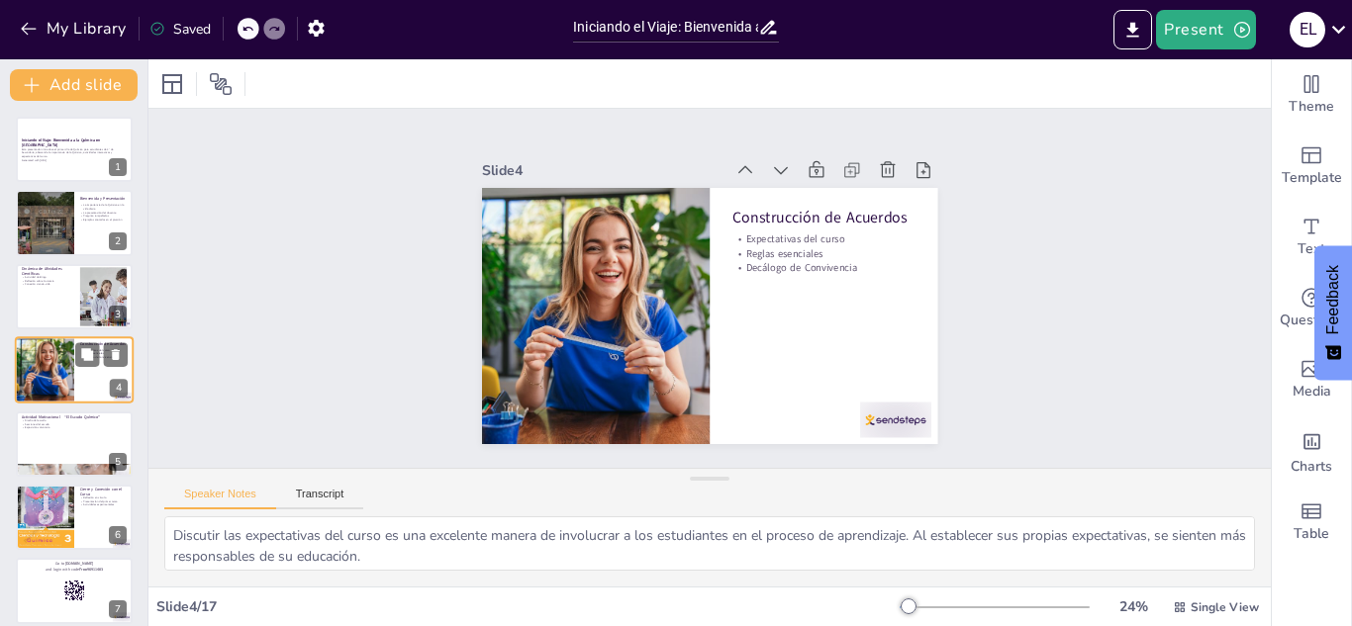
scroll to position [7, 0]
